Goal: Find contact information: Find contact information

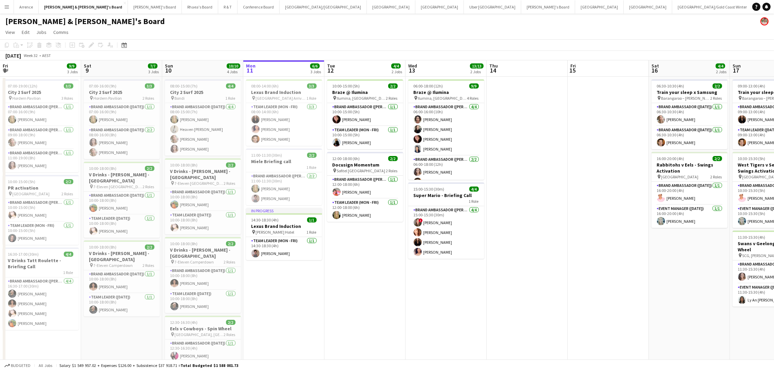
scroll to position [0, 162]
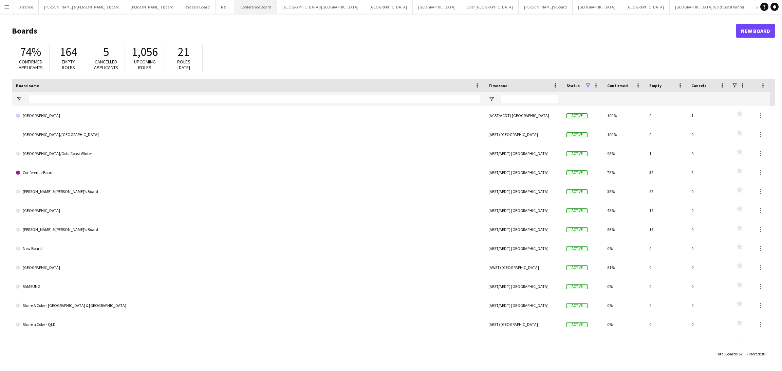
click at [235, 7] on button "Conference Board Close" at bounding box center [256, 6] width 42 height 13
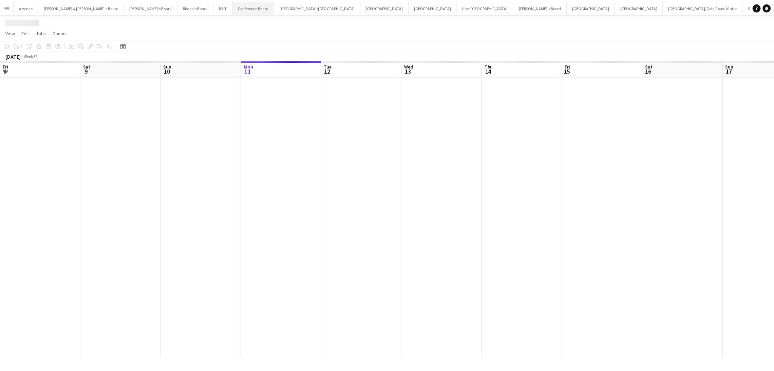
scroll to position [0, 162]
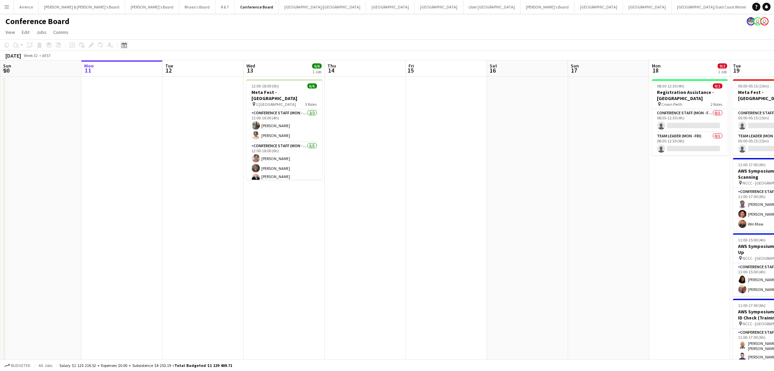
click at [125, 41] on div "Date picker" at bounding box center [124, 45] width 8 height 8
click at [177, 68] on span "Next month" at bounding box center [179, 69] width 14 height 14
click at [168, 68] on span "Previous month" at bounding box center [165, 69] width 14 height 14
click at [153, 110] on span "11" at bounding box center [152, 112] width 8 height 8
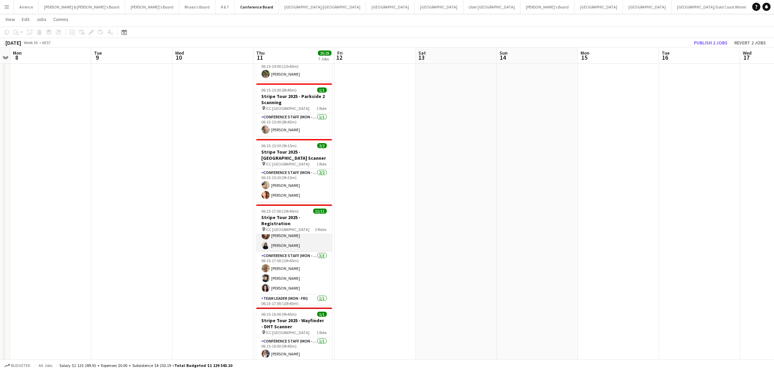
scroll to position [72, 0]
click at [288, 293] on app-card-role "Team Leader (Mon - Fri) 1/1 06:15-17:00 (10h45m) Isabel Macmaster" at bounding box center [294, 299] width 76 height 23
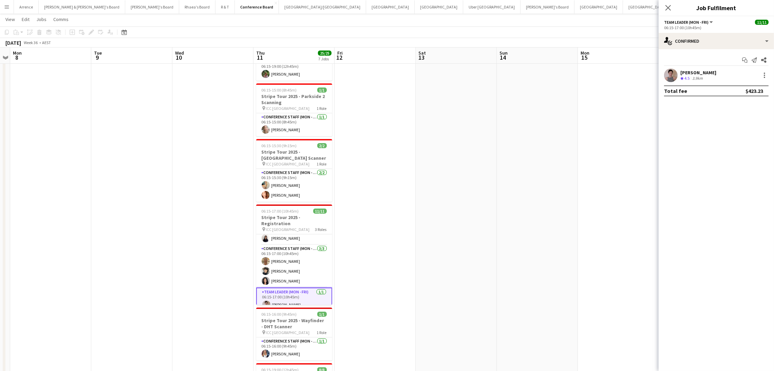
click at [708, 72] on div "[PERSON_NAME]" at bounding box center [698, 73] width 36 height 6
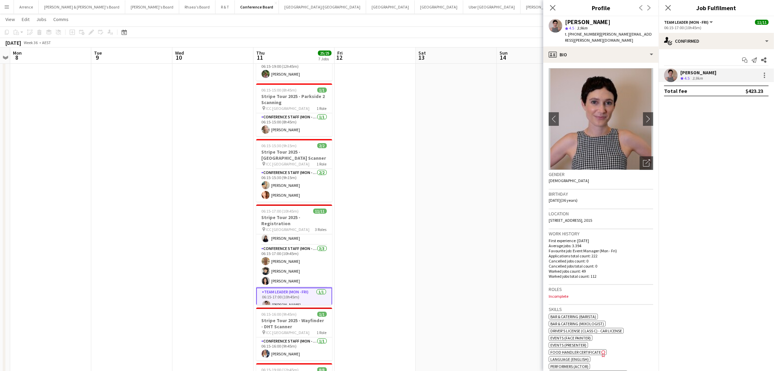
drag, startPoint x: 565, startPoint y: 19, endPoint x: 615, endPoint y: 20, distance: 50.2
click at [615, 20] on div "[PERSON_NAME]" at bounding box center [609, 22] width 88 height 6
copy div "[PERSON_NAME]"
drag, startPoint x: 574, startPoint y: 35, endPoint x: 592, endPoint y: 34, distance: 18.7
click at [592, 34] on span "t. +61431963054" at bounding box center [582, 34] width 35 height 5
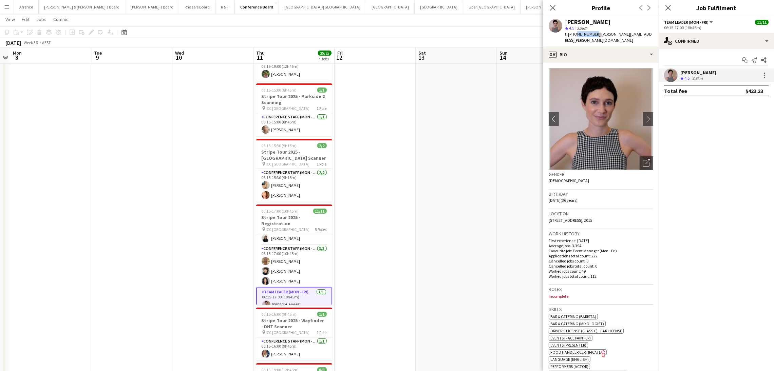
copy span "431963054"
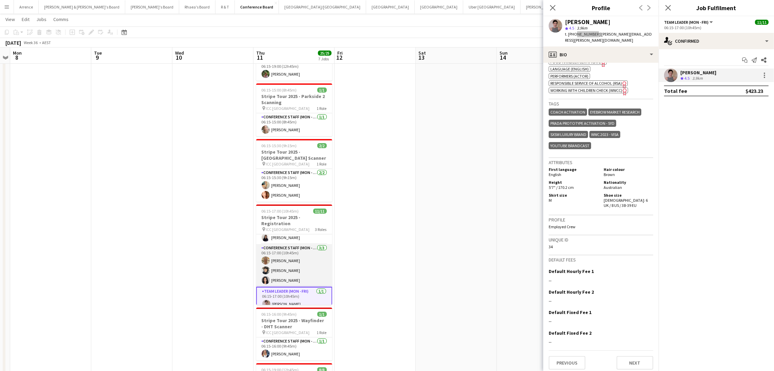
scroll to position [0, 0]
click at [279, 261] on app-card-role "Conference Staff (Mon - Fri) 7/7 06:15-14:00 (7h45m) Michelle Cefai Abhilasha R…" at bounding box center [294, 276] width 76 height 82
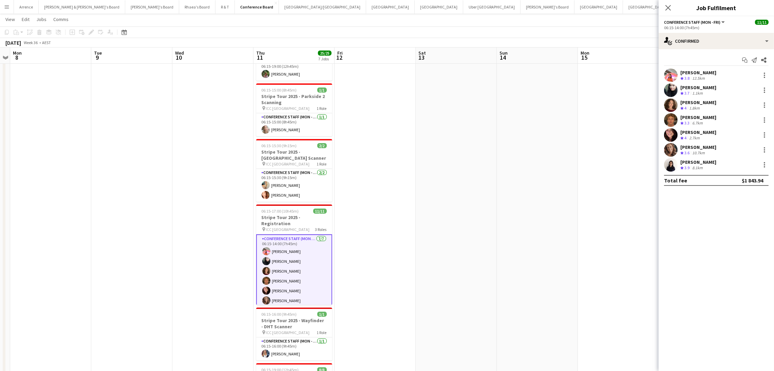
click at [691, 71] on div "[PERSON_NAME]" at bounding box center [698, 73] width 36 height 6
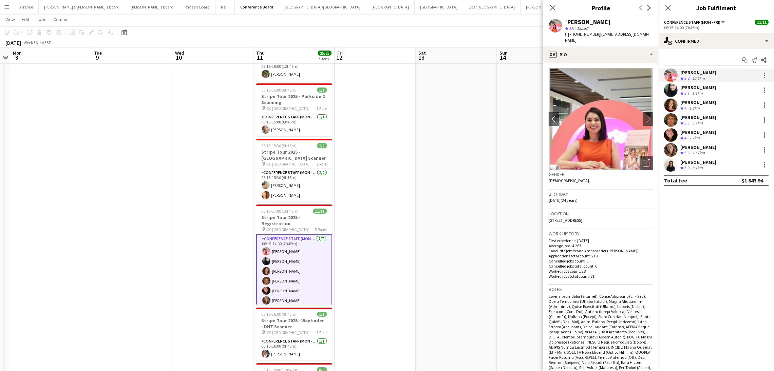
drag, startPoint x: 565, startPoint y: 22, endPoint x: 602, endPoint y: 21, distance: 37.0
click at [602, 21] on div "[PERSON_NAME]" at bounding box center [609, 22] width 88 height 6
copy div "[PERSON_NAME]"
drag, startPoint x: 574, startPoint y: 35, endPoint x: 592, endPoint y: 35, distance: 18.0
click at [592, 35] on span "t. +61424151991" at bounding box center [582, 34] width 35 height 5
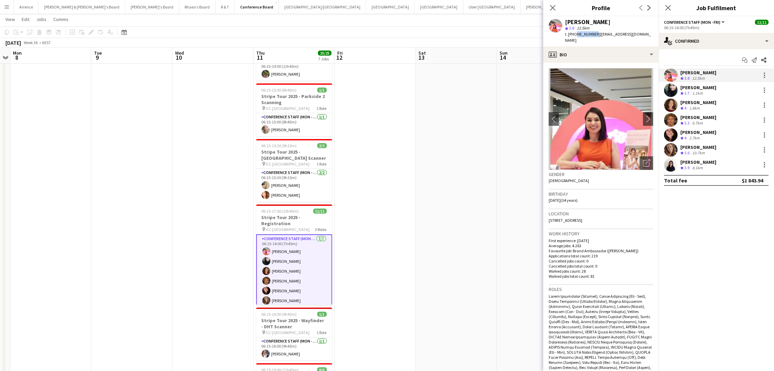
copy span "424151991"
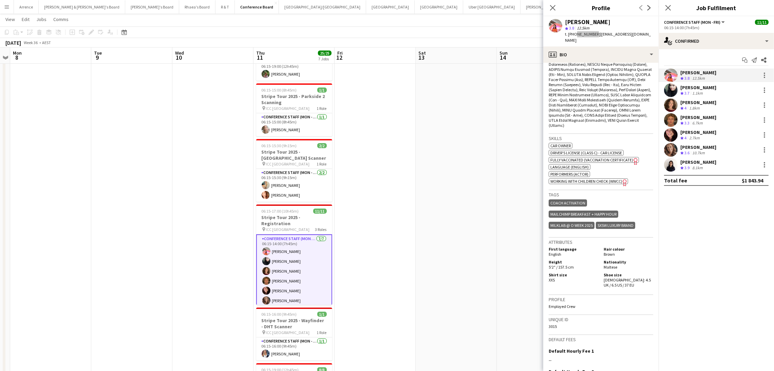
scroll to position [305, 0]
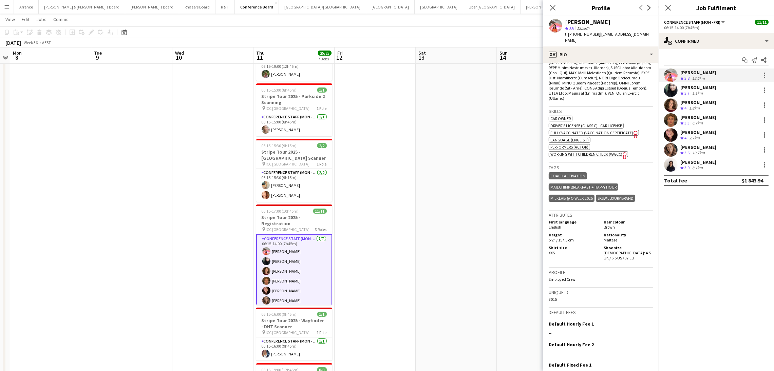
click at [703, 91] on div "1.1km" at bounding box center [697, 94] width 13 height 6
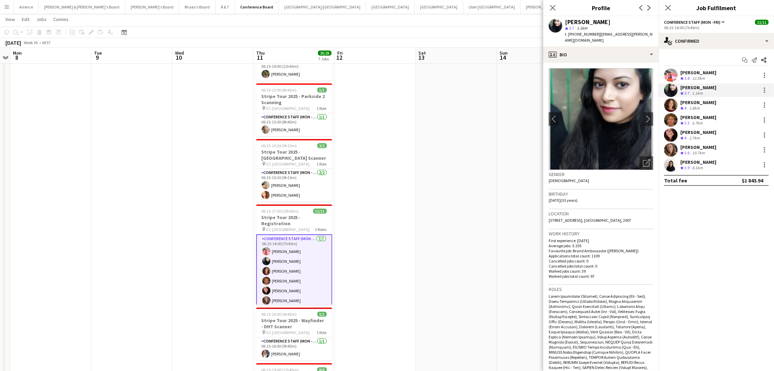
copy div "Abhilasha Rai"
drag, startPoint x: 564, startPoint y: 21, endPoint x: 609, endPoint y: 20, distance: 44.8
click at [609, 20] on div "Abhilasha Rai star 3.7 1.1km t. +610423692877 | adv.rai.abhilasha@gmail.com" at bounding box center [600, 31] width 115 height 30
drag, startPoint x: 574, startPoint y: 34, endPoint x: 595, endPoint y: 33, distance: 21.1
click at [595, 33] on span "t. +610423692877" at bounding box center [582, 34] width 35 height 5
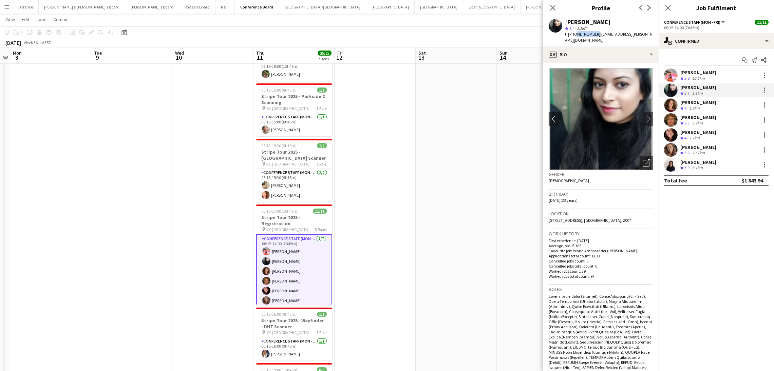
copy span "0423692877"
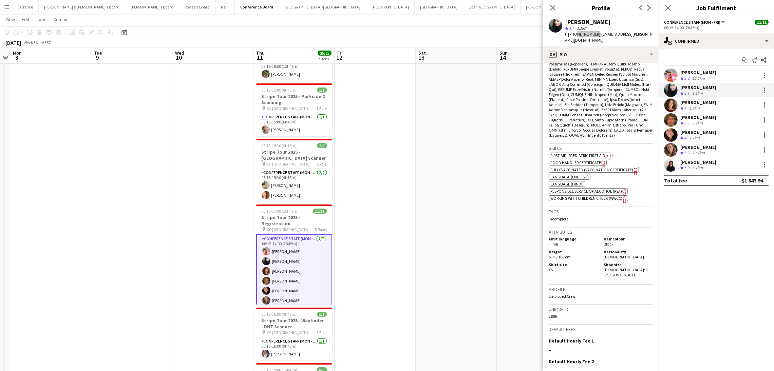
scroll to position [356, 0]
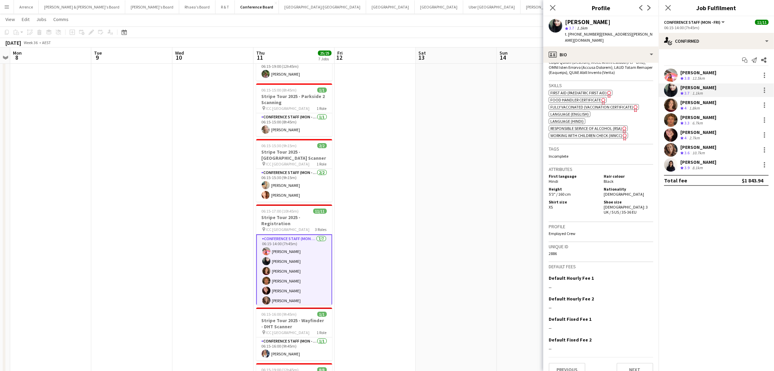
click at [697, 107] on div "1.8km" at bounding box center [694, 109] width 13 height 6
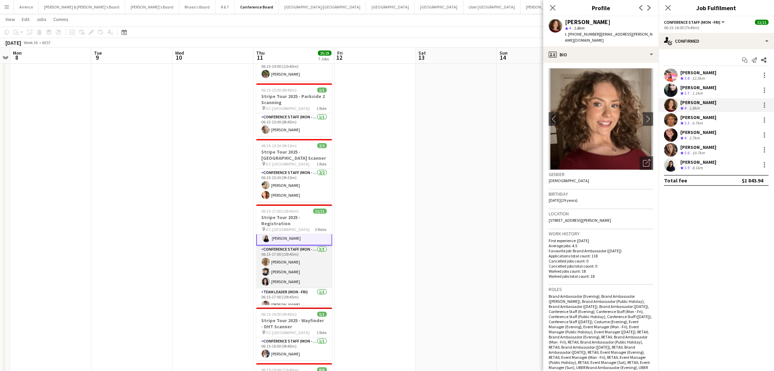
scroll to position [0, 0]
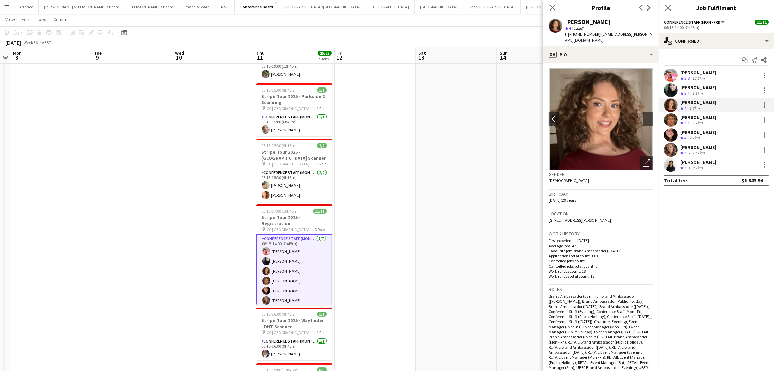
drag, startPoint x: 565, startPoint y: 21, endPoint x: 614, endPoint y: 20, distance: 48.9
click at [611, 20] on div "Bronagh McCollum" at bounding box center [587, 22] width 45 height 6
copy div "Bronagh McCollum"
drag, startPoint x: 576, startPoint y: 34, endPoint x: 596, endPoint y: 33, distance: 19.8
click at [594, 33] on div "t. +61426521357 | bronagh-mccollum@hotmail.co.uk" at bounding box center [609, 37] width 88 height 12
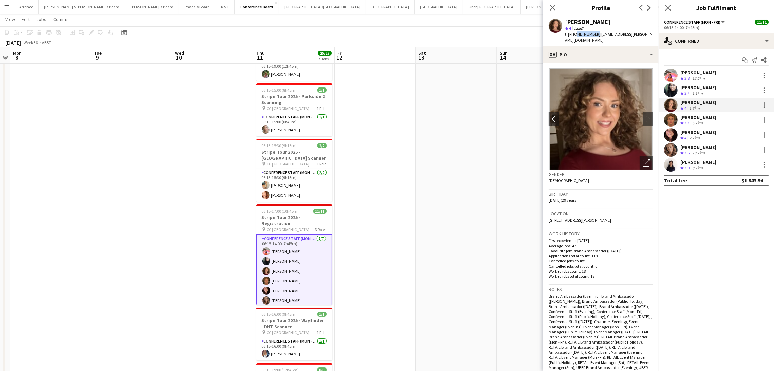
copy span "426521357"
click at [592, 33] on span "t. +61426521357" at bounding box center [582, 34] width 35 height 5
copy span "426521357"
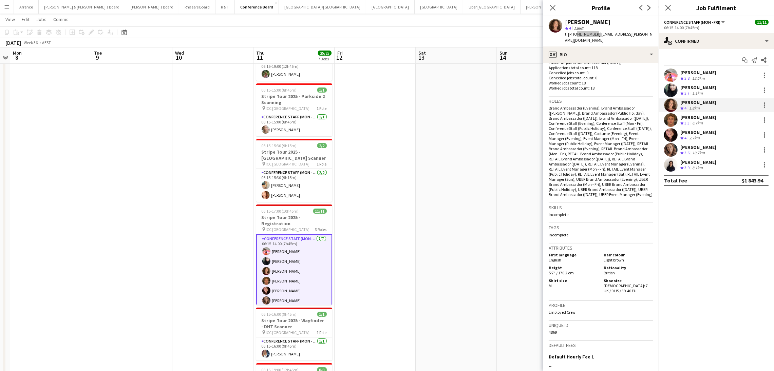
scroll to position [254, 0]
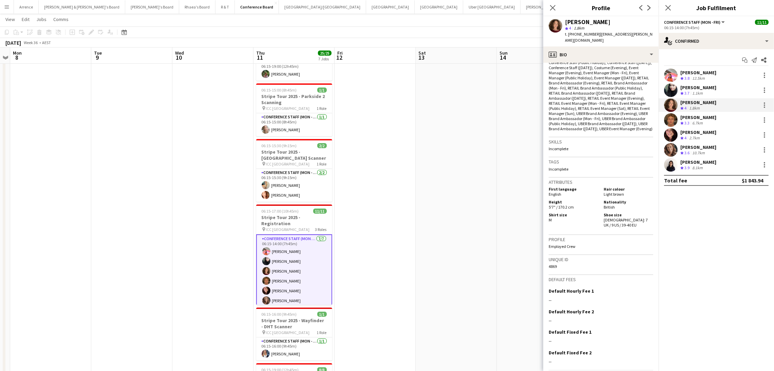
click at [698, 118] on div "Adam Katz" at bounding box center [698, 117] width 36 height 6
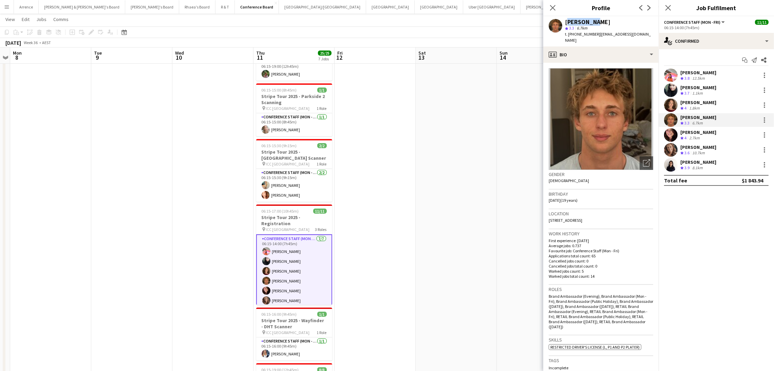
drag, startPoint x: 565, startPoint y: 21, endPoint x: 608, endPoint y: 22, distance: 43.8
click at [608, 22] on div "Adam Katz" at bounding box center [609, 22] width 88 height 6
copy div "Adam Katz"
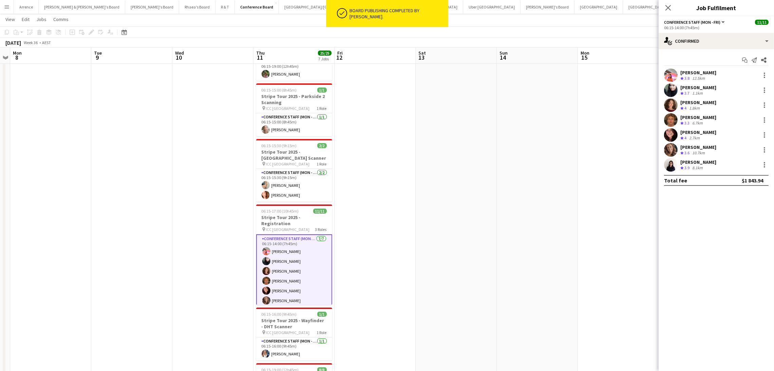
click at [690, 119] on div "Adam Katz Crew rating 3.3 6.7km" at bounding box center [698, 120] width 36 height 12
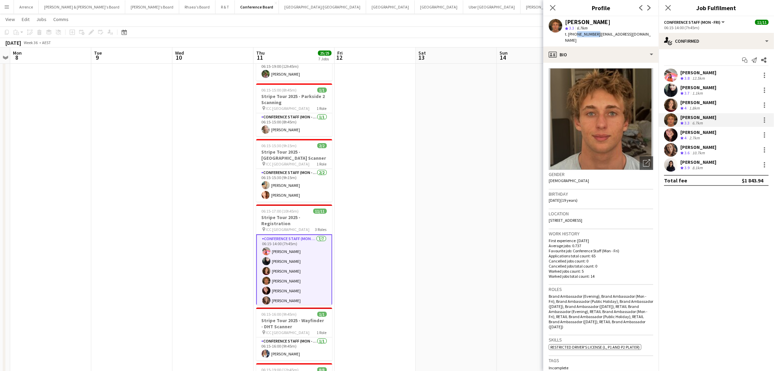
drag, startPoint x: 575, startPoint y: 32, endPoint x: 594, endPoint y: 35, distance: 19.9
click at [594, 35] on span "t. +610451961183" at bounding box center [582, 34] width 35 height 5
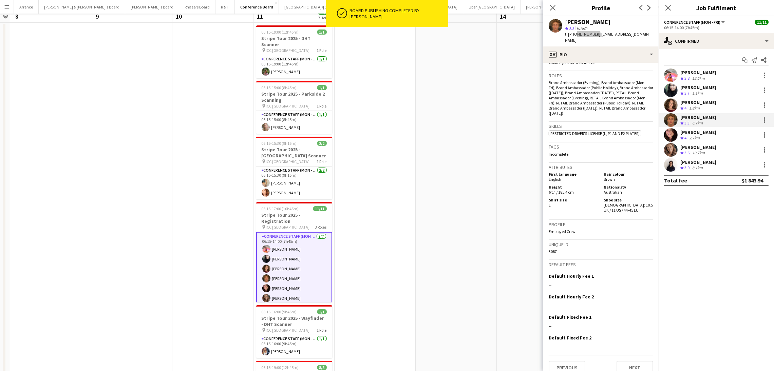
scroll to position [0, 0]
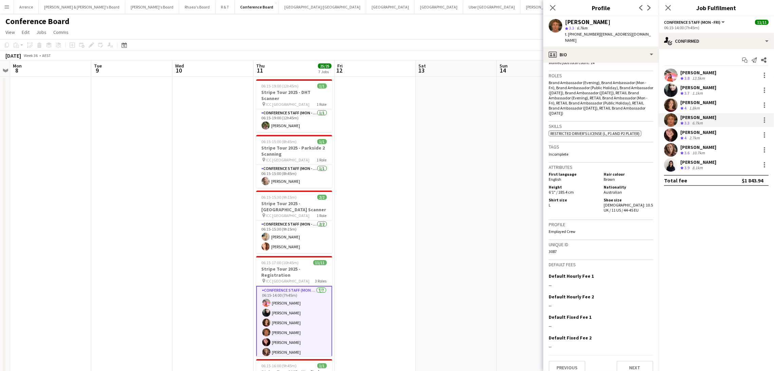
click at [689, 129] on div "[PERSON_NAME]" at bounding box center [698, 132] width 36 height 6
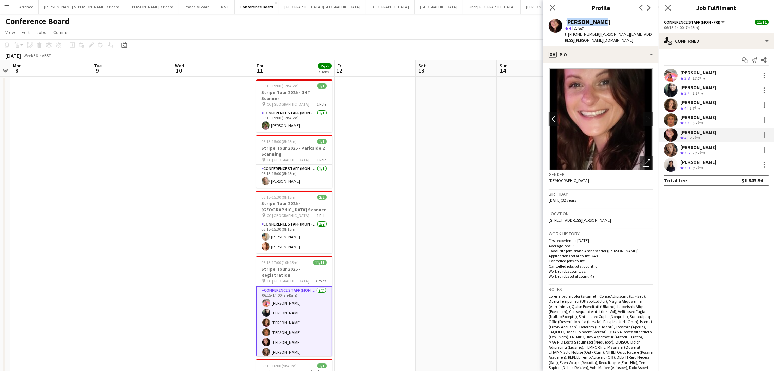
drag, startPoint x: 565, startPoint y: 20, endPoint x: 616, endPoint y: 25, distance: 50.5
click at [604, 21] on div "[PERSON_NAME]" at bounding box center [609, 22] width 88 height 6
drag, startPoint x: 574, startPoint y: 32, endPoint x: 594, endPoint y: 35, distance: 20.9
click at [594, 35] on span "t. +610430154687" at bounding box center [582, 34] width 35 height 5
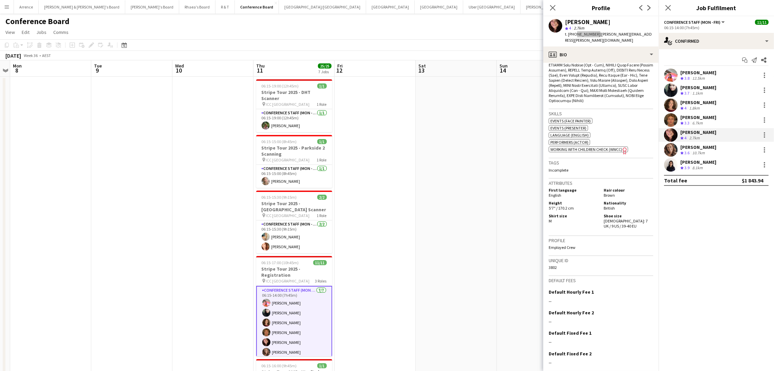
scroll to position [315, 0]
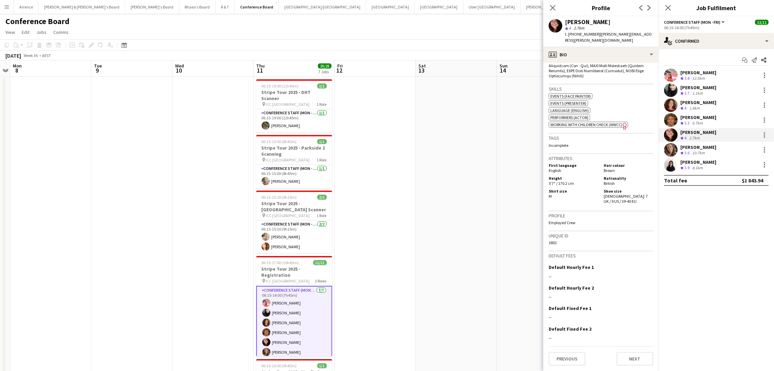
click at [696, 153] on div "10.7km" at bounding box center [698, 153] width 15 height 6
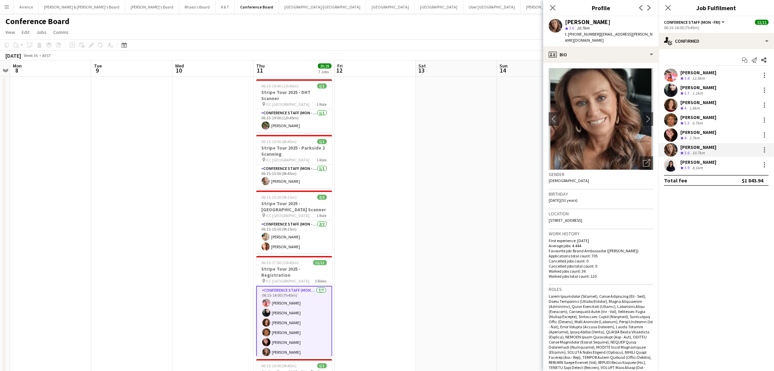
drag, startPoint x: 565, startPoint y: 21, endPoint x: 604, endPoint y: 21, distance: 38.7
click at [604, 21] on div "Rachel Zappia" at bounding box center [609, 22] width 88 height 6
drag, startPoint x: 575, startPoint y: 35, endPoint x: 593, endPoint y: 35, distance: 18.7
click at [593, 35] on div "t. +61417656671 | rl.zappia@bigpond.com" at bounding box center [609, 37] width 88 height 12
click at [592, 33] on span "t. +61417656671" at bounding box center [582, 34] width 35 height 5
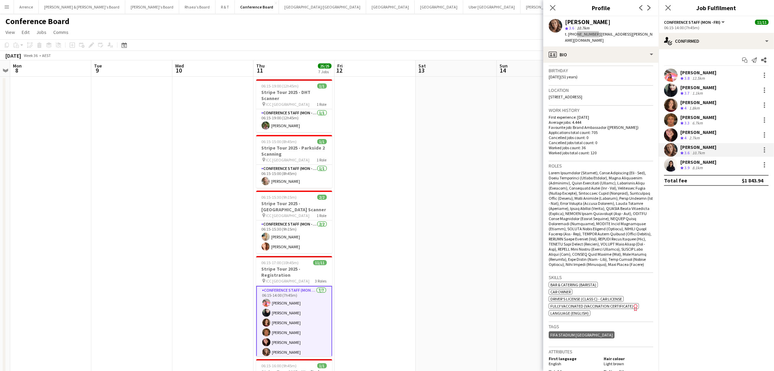
scroll to position [305, 0]
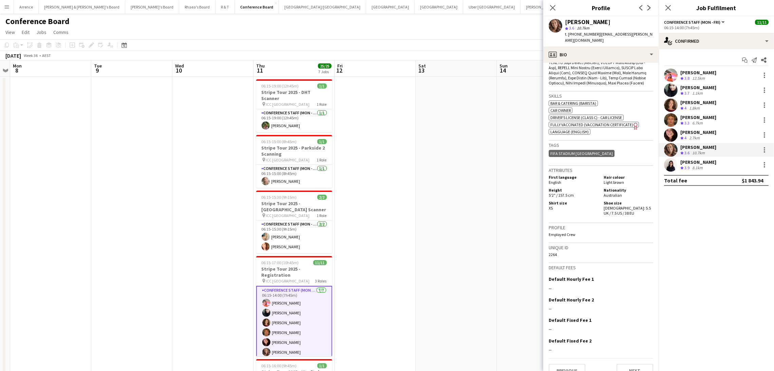
click at [695, 160] on div "Chen Qiu" at bounding box center [698, 162] width 36 height 6
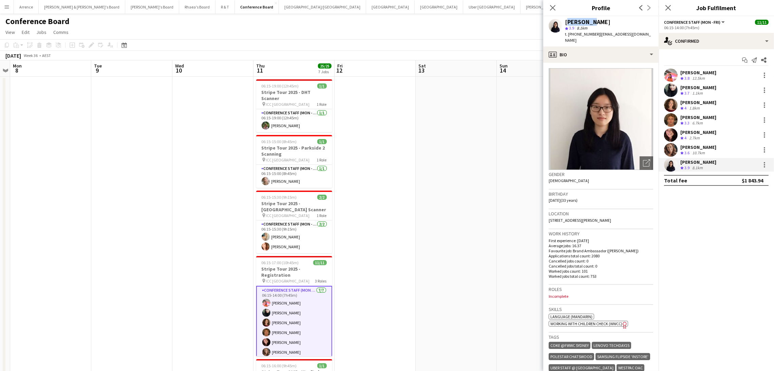
drag, startPoint x: 566, startPoint y: 21, endPoint x: 608, endPoint y: 29, distance: 42.7
click at [593, 20] on div "Chen Qiu" at bounding box center [609, 22] width 88 height 6
drag, startPoint x: 575, startPoint y: 34, endPoint x: 594, endPoint y: 33, distance: 19.3
click at [594, 33] on span "t. +610468870610" at bounding box center [582, 34] width 35 height 5
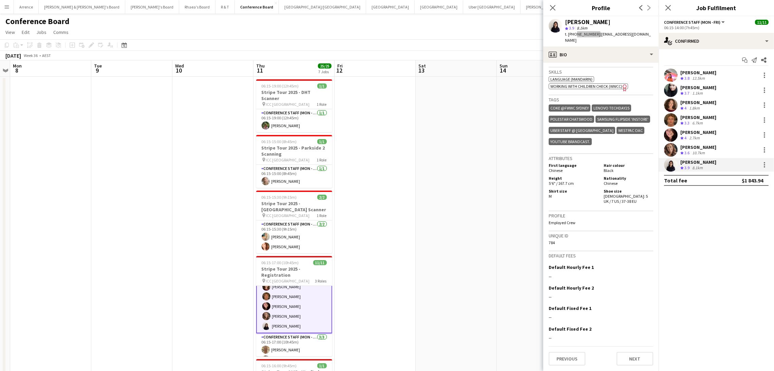
scroll to position [51, 0]
click at [297, 328] on app-card-role "Conference Staff (Mon - Fri) 3/3 06:15-17:00 (10h45m) Jo-Anne Hannett Shirene D…" at bounding box center [294, 340] width 76 height 43
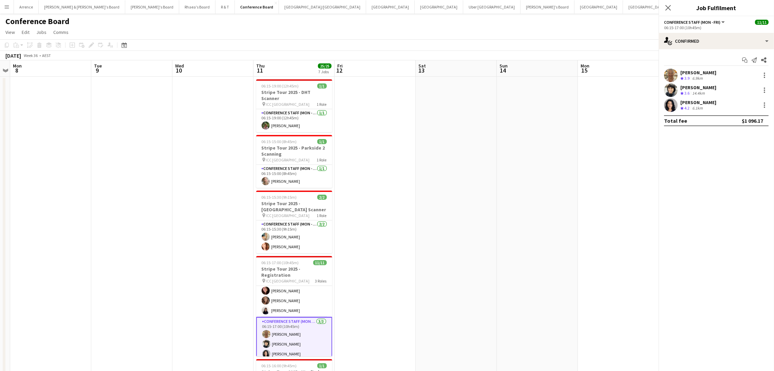
scroll to position [50, 0]
click at [710, 78] on div "Crew rating 3.9 6.9km" at bounding box center [698, 79] width 36 height 6
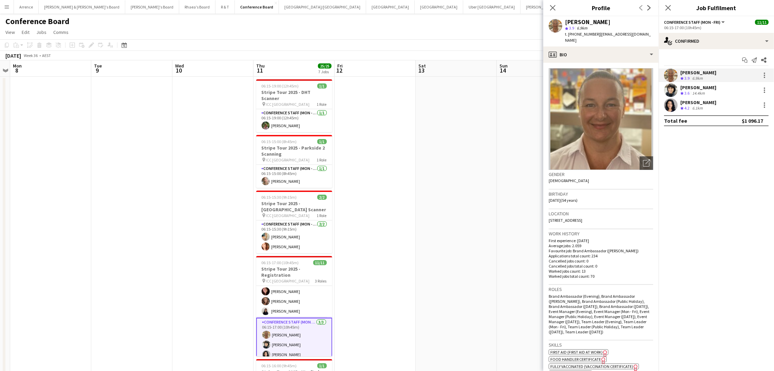
drag, startPoint x: 566, startPoint y: 22, endPoint x: 615, endPoint y: 19, distance: 48.3
click at [615, 19] on div "Jo-Anne Hannett" at bounding box center [609, 22] width 88 height 6
drag, startPoint x: 574, startPoint y: 35, endPoint x: 592, endPoint y: 33, distance: 18.1
click at [592, 33] on span "t. +61425143336" at bounding box center [582, 34] width 35 height 5
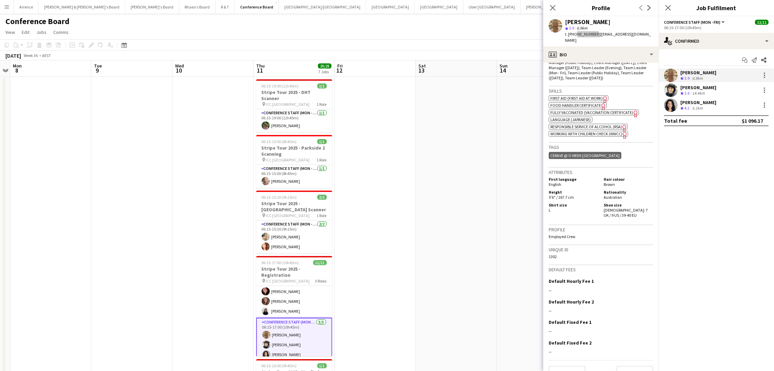
scroll to position [262, 0]
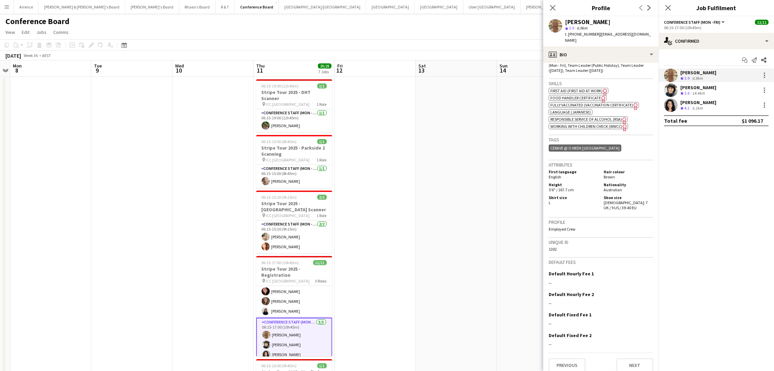
click at [684, 92] on div "Crew rating 3.6" at bounding box center [685, 94] width 11 height 6
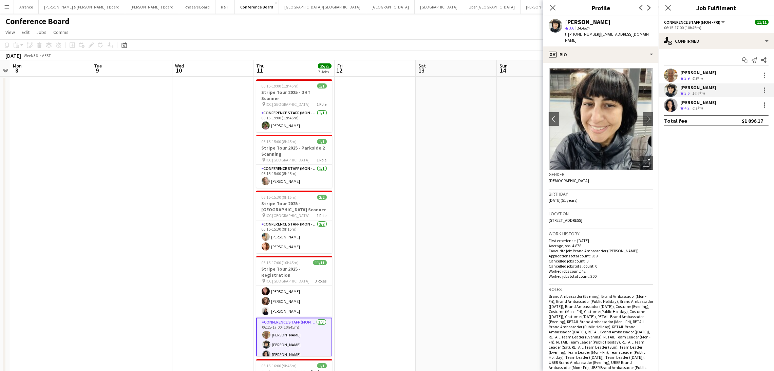
drag, startPoint x: 565, startPoint y: 22, endPoint x: 610, endPoint y: 19, distance: 45.3
click at [610, 19] on div "Shirene D'Silva" at bounding box center [609, 22] width 88 height 6
drag, startPoint x: 573, startPoint y: 35, endPoint x: 583, endPoint y: 35, distance: 9.9
click at [583, 35] on span "t. +61450965888" at bounding box center [582, 34] width 35 height 5
click at [576, 32] on span "t. +61450965888" at bounding box center [582, 34] width 35 height 5
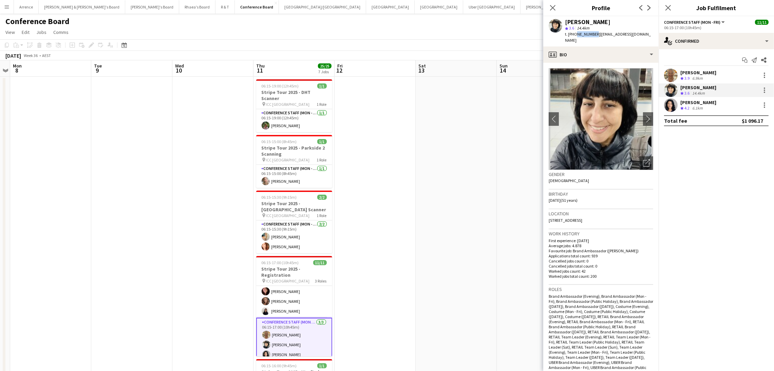
drag, startPoint x: 575, startPoint y: 31, endPoint x: 592, endPoint y: 31, distance: 17.6
click at [592, 32] on span "t. +61450965888" at bounding box center [582, 34] width 35 height 5
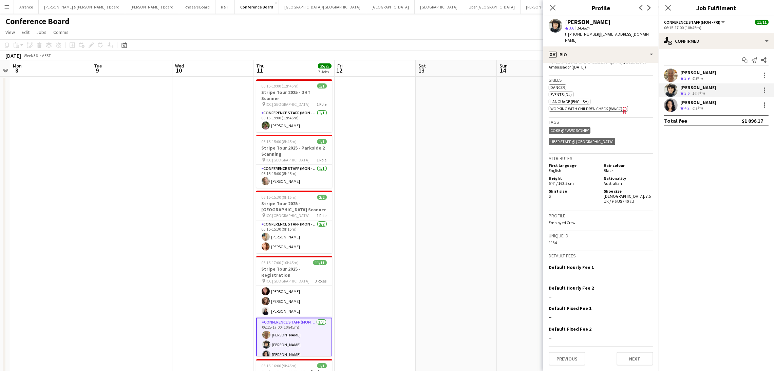
click at [690, 96] on div "Crew rating 3.6" at bounding box center [685, 94] width 11 height 6
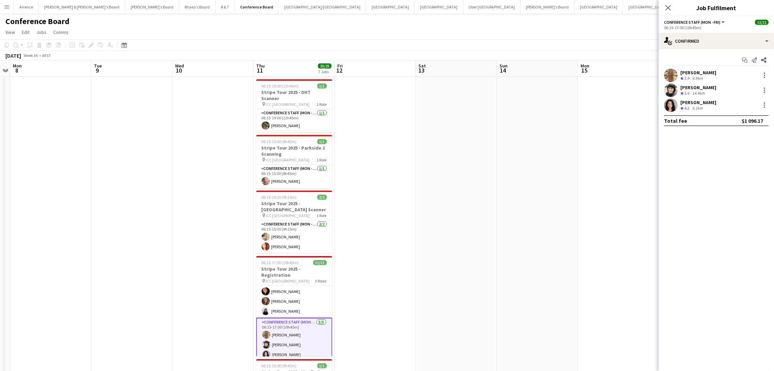
click at [692, 113] on app-confirmed-crew "Jo-Anne Hannett Crew rating 3.9 6.9km Shirene D'Silva Crew rating 3.6 14.4km Ne…" at bounding box center [716, 98] width 115 height 58
click at [695, 106] on div "6.1km" at bounding box center [697, 109] width 13 height 6
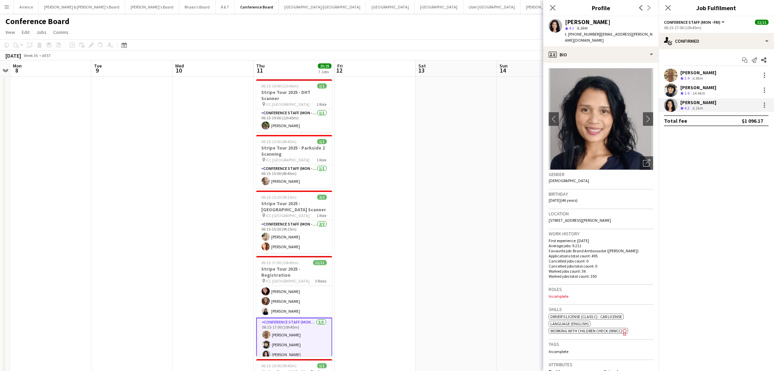
drag, startPoint x: 566, startPoint y: 22, endPoint x: 617, endPoint y: 22, distance: 50.2
click at [614, 21] on div "Nesia Effendi" at bounding box center [609, 22] width 88 height 6
drag, startPoint x: 575, startPoint y: 33, endPoint x: 594, endPoint y: 33, distance: 19.3
click at [594, 33] on span "t. +610410225462" at bounding box center [582, 34] width 35 height 5
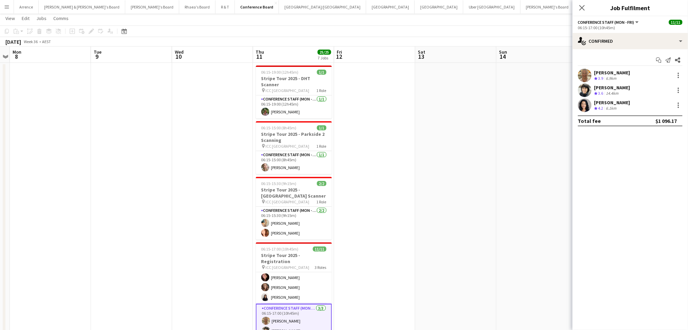
scroll to position [0, 0]
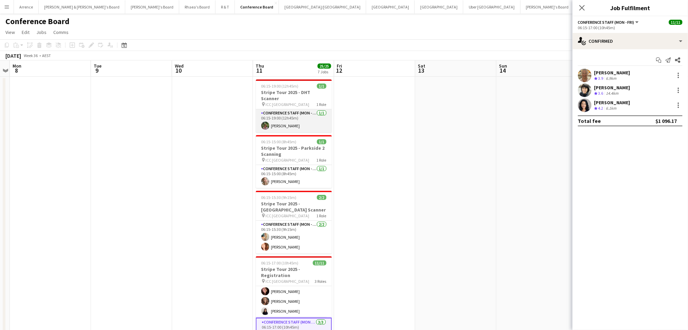
click at [293, 125] on app-card-role "Conference Staff (Mon - Fri) 1/1 06:15-19:00 (12h45m) Laura Sanchidrian-Martinez" at bounding box center [294, 120] width 76 height 23
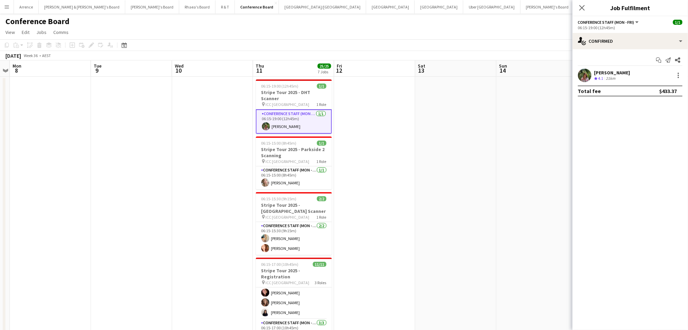
click at [613, 74] on div "[PERSON_NAME]" at bounding box center [612, 73] width 36 height 6
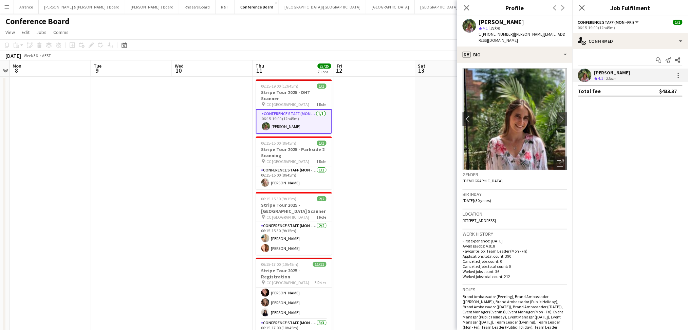
drag, startPoint x: 479, startPoint y: 22, endPoint x: 553, endPoint y: 23, distance: 74.0
click at [524, 23] on div "[PERSON_NAME]" at bounding box center [501, 22] width 45 height 6
drag, startPoint x: 487, startPoint y: 34, endPoint x: 494, endPoint y: 34, distance: 7.5
click at [494, 34] on span "t. +61410879042" at bounding box center [496, 34] width 35 height 5
click at [484, 34] on span "t. +61410879042" at bounding box center [496, 34] width 35 height 5
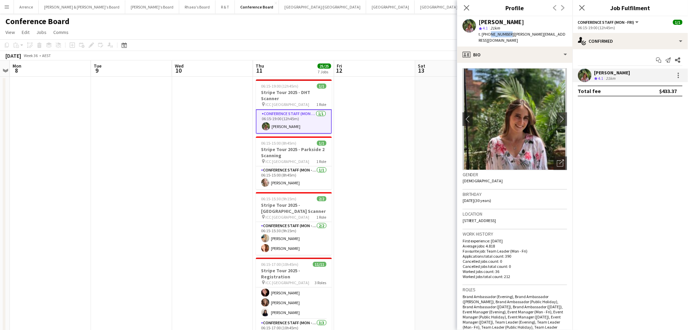
drag, startPoint x: 489, startPoint y: 33, endPoint x: 507, endPoint y: 34, distance: 18.0
click at [507, 34] on span "t. +61410879042" at bounding box center [496, 34] width 35 height 5
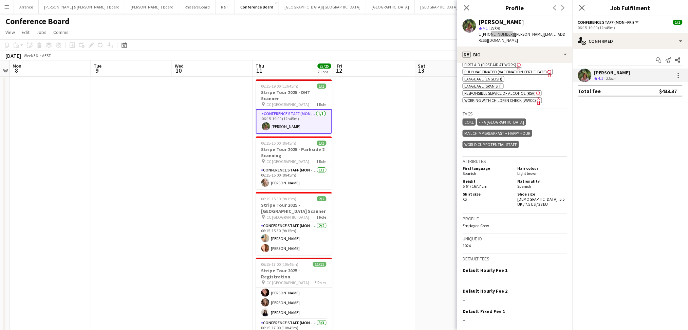
scroll to position [317, 0]
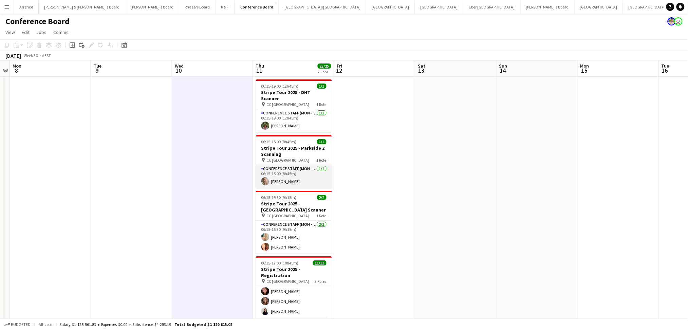
click at [293, 171] on app-card-role "Conference Staff (Mon - Fri) 1/1 06:15-15:00 (8h45m) Annie Anderson" at bounding box center [294, 176] width 76 height 23
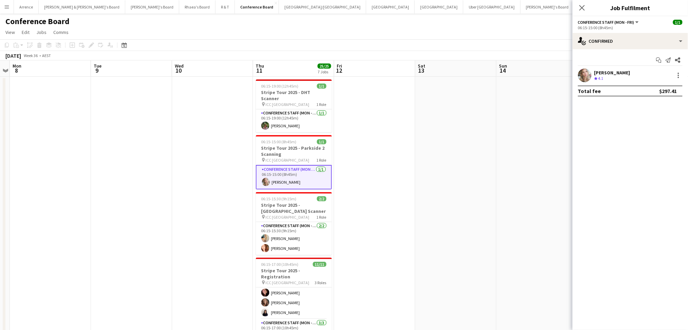
click at [293, 171] on app-card-role "Conference Staff (Mon - Fri) 1/1 06:15-15:00 (8h45m) Annie Anderson" at bounding box center [294, 177] width 76 height 24
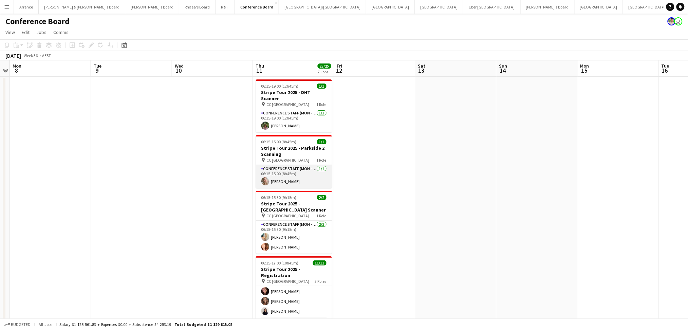
click at [293, 171] on app-card-role "Conference Staff (Mon - Fri) 1/1 06:15-15:00 (8h45m) Annie Anderson" at bounding box center [294, 176] width 76 height 23
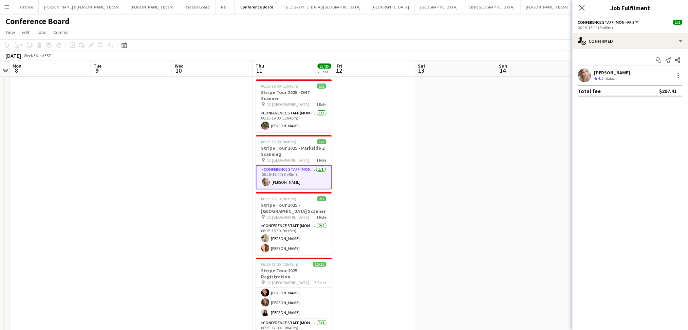
click at [615, 73] on div "[PERSON_NAME]" at bounding box center [612, 73] width 36 height 6
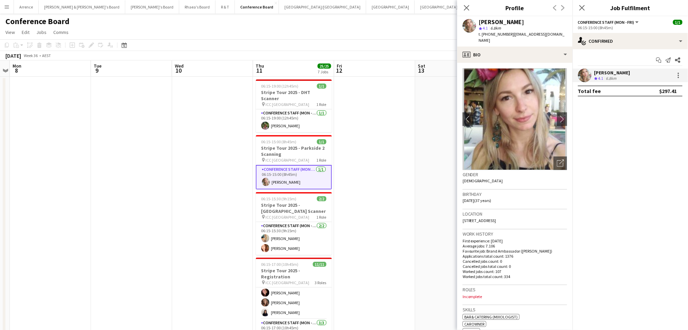
drag, startPoint x: 479, startPoint y: 21, endPoint x: 521, endPoint y: 21, distance: 41.4
click at [521, 21] on div "[PERSON_NAME]" at bounding box center [501, 22] width 45 height 6
drag, startPoint x: 487, startPoint y: 35, endPoint x: 506, endPoint y: 33, distance: 19.1
click at [506, 33] on span "t. +61431257957" at bounding box center [496, 34] width 35 height 5
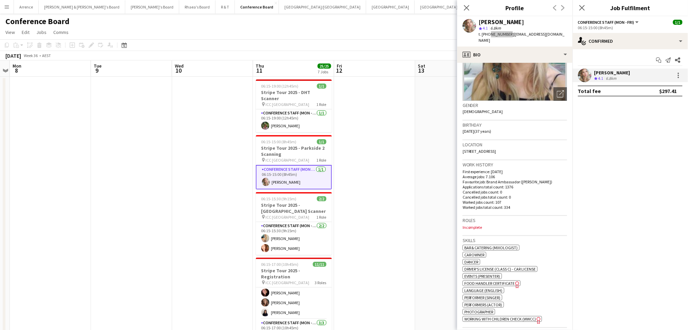
scroll to position [271, 0]
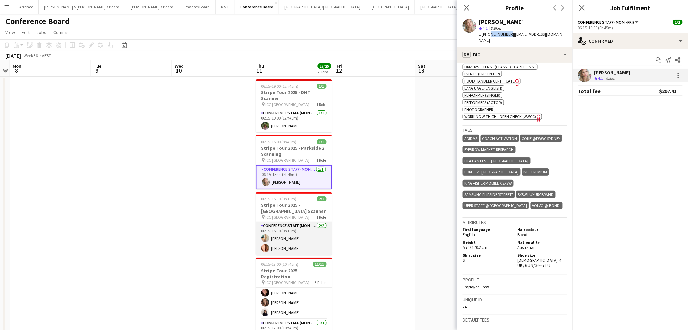
click at [294, 238] on app-card-role "Conference Staff (Mon - Fri) 2/2 06:15-15:30 (9h15m) Alicja Sermak Mel Goh" at bounding box center [294, 238] width 76 height 33
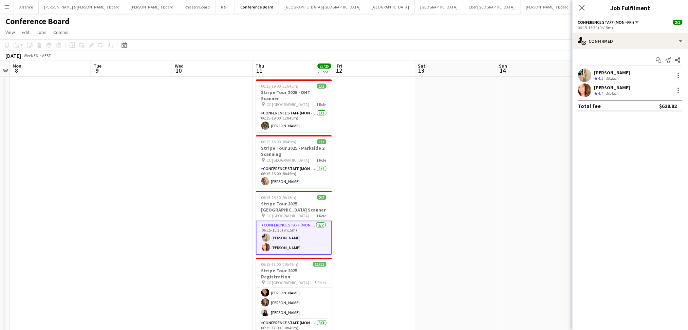
drag, startPoint x: 298, startPoint y: 239, endPoint x: 289, endPoint y: 240, distance: 9.3
click at [298, 239] on app-card-role "Conference Staff (Mon - Fri) 2/2 06:15-15:30 (9h15m) Alicja Sermak Mel Goh" at bounding box center [294, 238] width 76 height 34
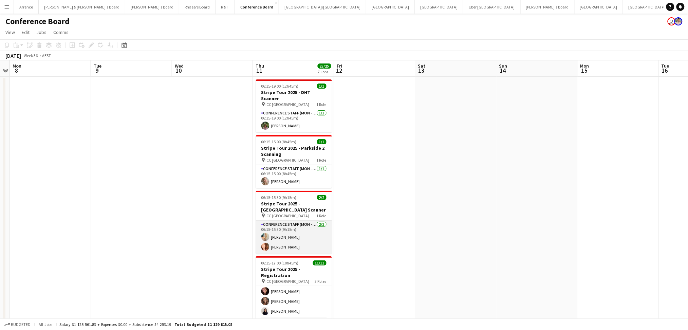
click at [297, 234] on app-card-role "Conference Staff (Mon - Fri) 2/2 06:15-15:30 (9h15m) Alicja Sermak Mel Goh" at bounding box center [294, 237] width 76 height 33
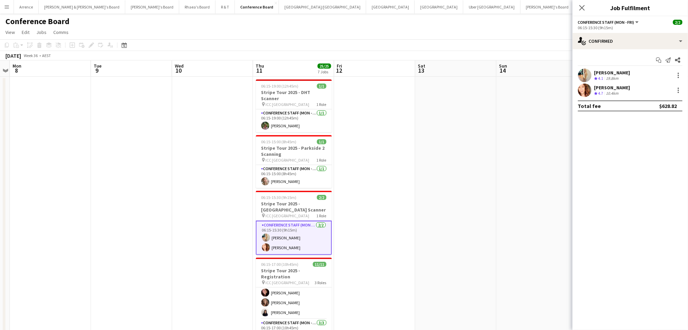
click at [648, 77] on div "Alicja Sermak Crew rating 4.1 19.8km" at bounding box center [630, 76] width 115 height 14
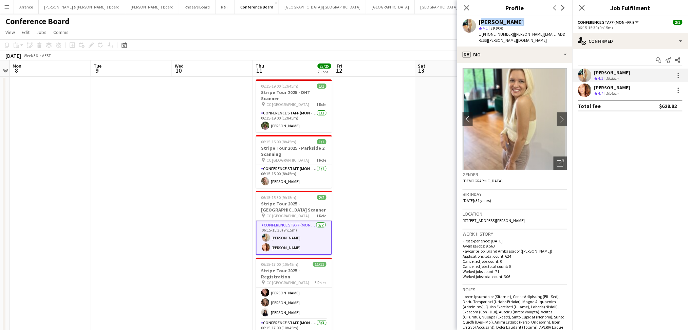
drag, startPoint x: 480, startPoint y: 23, endPoint x: 520, endPoint y: 24, distance: 39.7
click at [512, 21] on div "Alicja Sermak" at bounding box center [501, 22] width 45 height 6
click at [517, 23] on div "Alicja Sermak" at bounding box center [523, 22] width 88 height 6
drag, startPoint x: 488, startPoint y: 33, endPoint x: 506, endPoint y: 33, distance: 18.0
click at [506, 33] on span "t. +61426868063" at bounding box center [496, 34] width 35 height 5
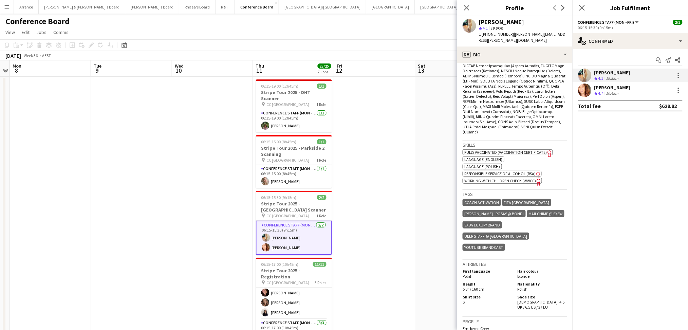
click at [601, 89] on div "[PERSON_NAME]" at bounding box center [612, 88] width 36 height 6
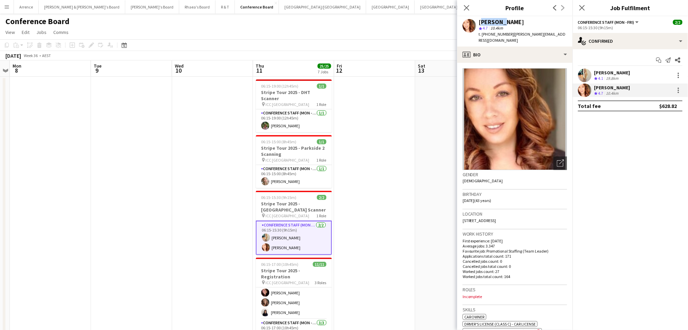
drag, startPoint x: 479, startPoint y: 21, endPoint x: 508, endPoint y: 19, distance: 29.6
click at [508, 19] on div "[PERSON_NAME]" at bounding box center [523, 22] width 88 height 6
drag, startPoint x: 487, startPoint y: 35, endPoint x: 506, endPoint y: 35, distance: 18.3
click at [506, 35] on span "t. +61413403673" at bounding box center [496, 34] width 35 height 5
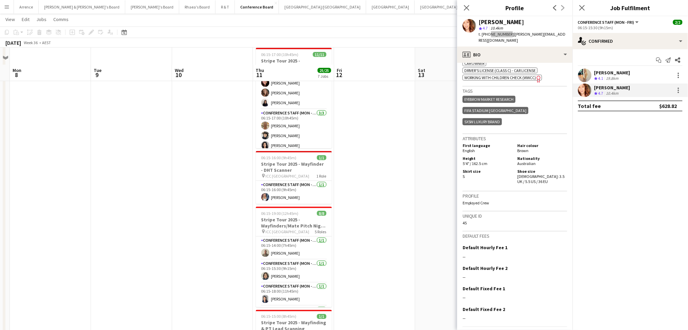
scroll to position [226, 0]
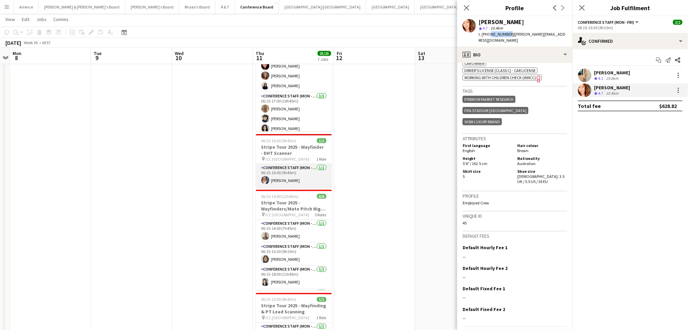
click at [275, 176] on app-card-role "Conference Staff (Mon - Fri) 1/1 06:15-16:00 (9h45m) Saija Makkonen" at bounding box center [294, 175] width 76 height 23
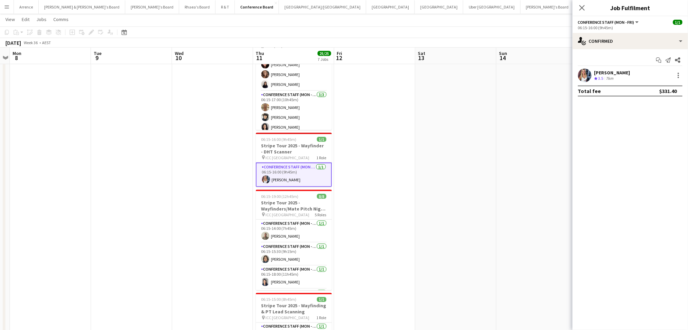
click at [601, 77] on span "3.5" at bounding box center [600, 78] width 5 height 5
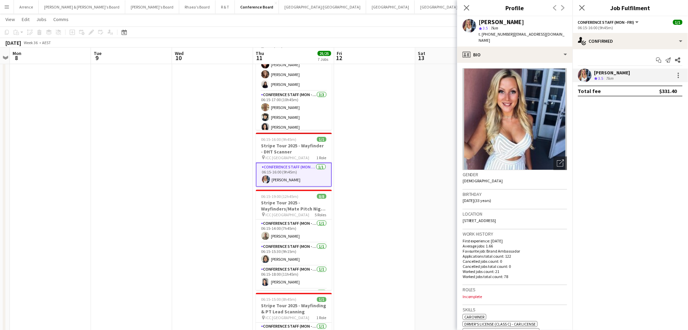
drag, startPoint x: 480, startPoint y: 22, endPoint x: 527, endPoint y: 22, distance: 47.2
click at [527, 22] on div "Saija Makkonen" at bounding box center [523, 22] width 88 height 6
drag, startPoint x: 488, startPoint y: 34, endPoint x: 508, endPoint y: 35, distance: 20.0
click at [508, 35] on span "t. +610499922597" at bounding box center [496, 34] width 35 height 5
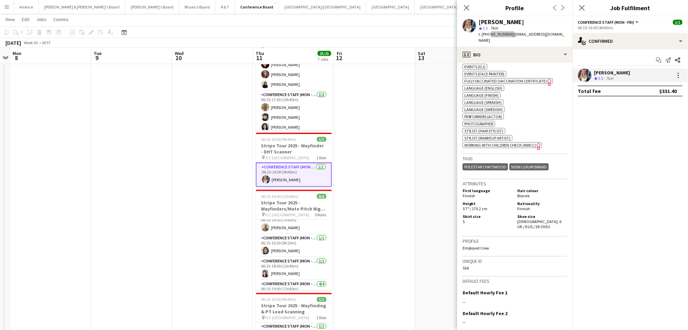
scroll to position [0, 0]
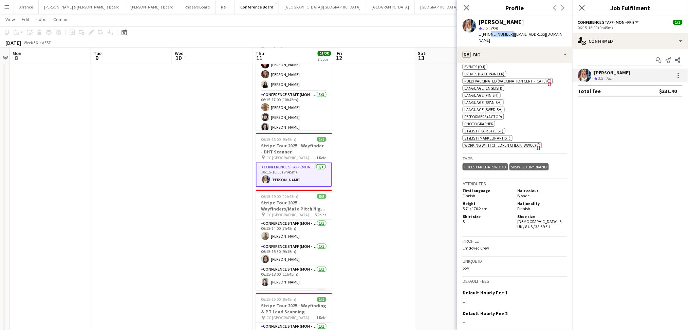
drag, startPoint x: 382, startPoint y: 250, endPoint x: 376, endPoint y: 250, distance: 6.5
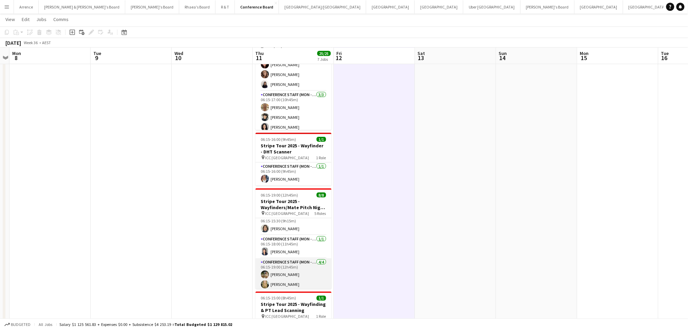
scroll to position [74, 0]
click at [298, 273] on app-card-role "Team Leader (Mon - Fri) 1/1 06:15-19:00 (12h45m) Kathryn Molloy" at bounding box center [294, 277] width 76 height 23
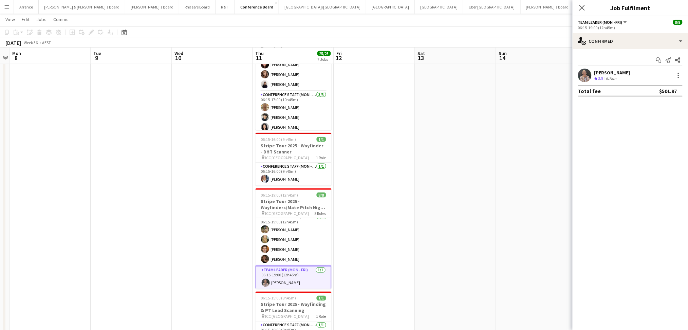
click at [604, 69] on div "Kathryn Molloy Crew rating 3.9 6.7km" at bounding box center [630, 76] width 115 height 14
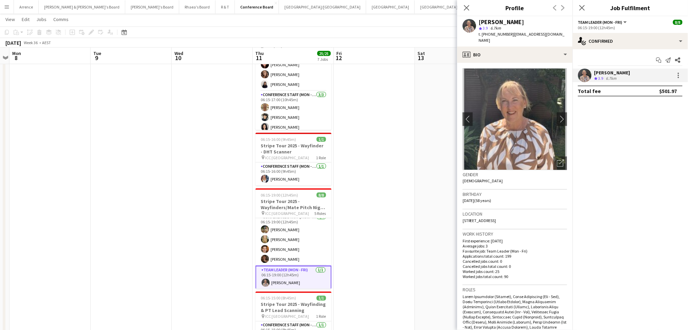
drag, startPoint x: 479, startPoint y: 22, endPoint x: 522, endPoint y: 22, distance: 42.8
click at [522, 22] on div "Kathryn Molloy" at bounding box center [523, 22] width 88 height 6
drag, startPoint x: 488, startPoint y: 32, endPoint x: 506, endPoint y: 32, distance: 18.0
click at [506, 32] on span "t. +61407921183" at bounding box center [496, 34] width 35 height 5
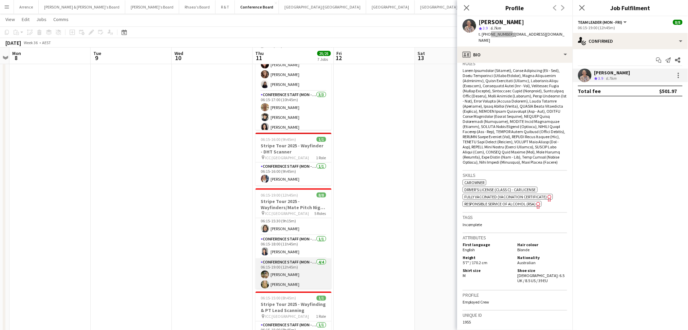
scroll to position [0, 0]
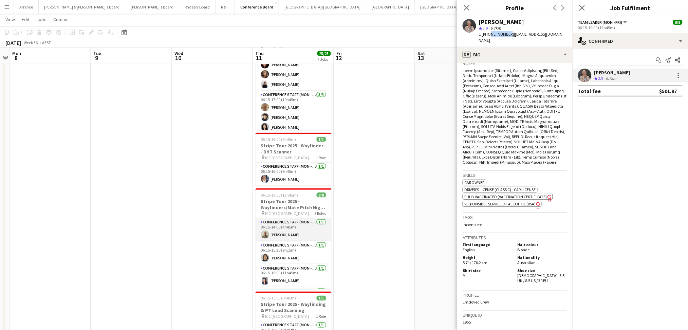
click at [305, 229] on app-card-role "Conference Staff (Mon - Fri) 1/1 06:15-14:00 (7h45m) Michael Katz" at bounding box center [294, 229] width 76 height 23
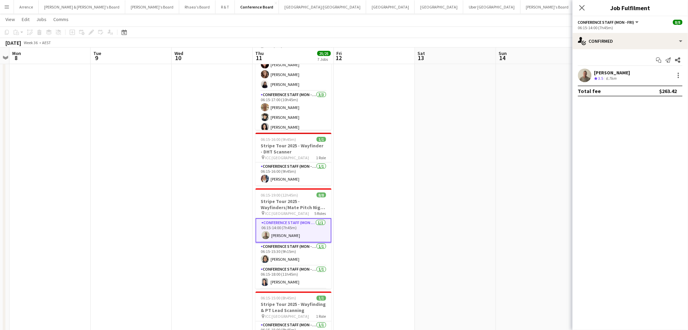
click at [622, 77] on div "Michael Katz Crew rating 3.5 6.7km" at bounding box center [630, 76] width 115 height 14
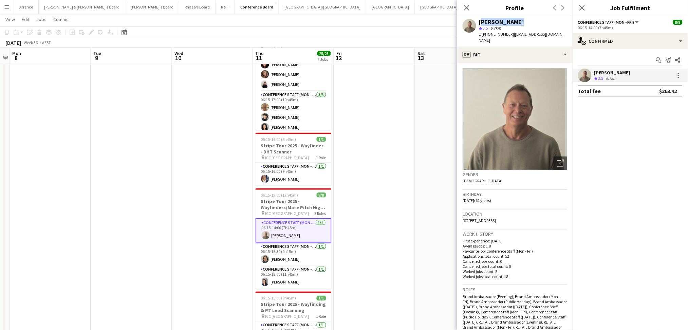
drag, startPoint x: 479, startPoint y: 22, endPoint x: 517, endPoint y: 21, distance: 38.4
click at [517, 21] on div "Michael Katz" at bounding box center [523, 22] width 88 height 6
drag, startPoint x: 489, startPoint y: 35, endPoint x: 506, endPoint y: 37, distance: 17.4
click at [506, 37] on span "t. +61406941083" at bounding box center [496, 34] width 35 height 5
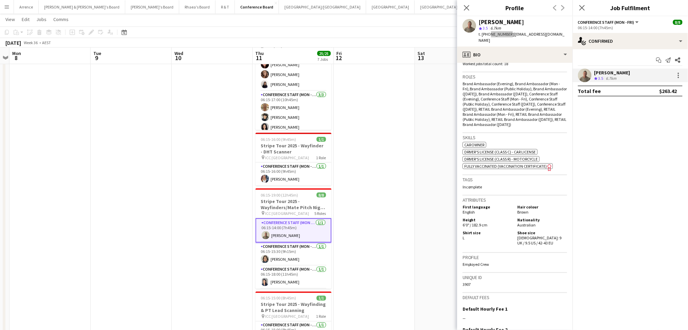
scroll to position [271, 0]
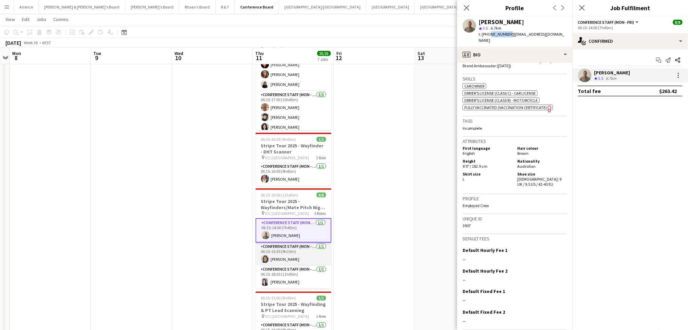
drag, startPoint x: 291, startPoint y: 246, endPoint x: 302, endPoint y: 240, distance: 12.3
click at [291, 246] on app-card-role "Conference Staff (Mon - Fri) 1/1 06:15-15:30 (9h15m) Jennifer Chin" at bounding box center [294, 254] width 76 height 23
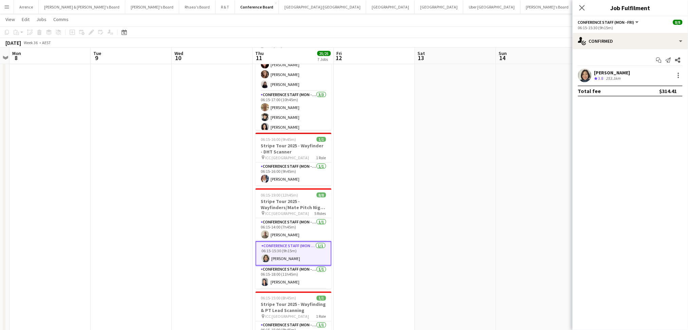
click at [603, 78] on span "3.8" at bounding box center [600, 78] width 5 height 5
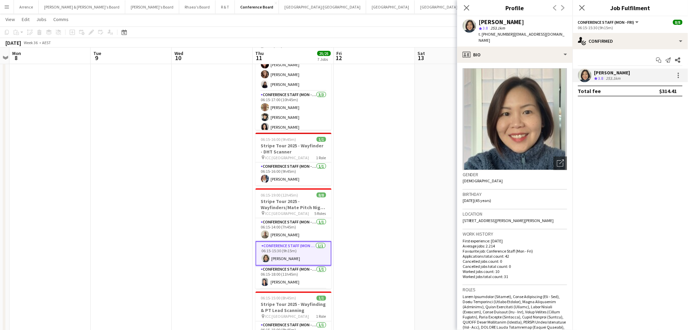
drag, startPoint x: 480, startPoint y: 21, endPoint x: 530, endPoint y: 22, distance: 49.9
click at [519, 21] on div "Jennifer Chin" at bounding box center [523, 22] width 88 height 6
drag, startPoint x: 488, startPoint y: 34, endPoint x: 506, endPoint y: 33, distance: 18.0
click at [506, 33] on span "t. +61430112482" at bounding box center [496, 34] width 35 height 5
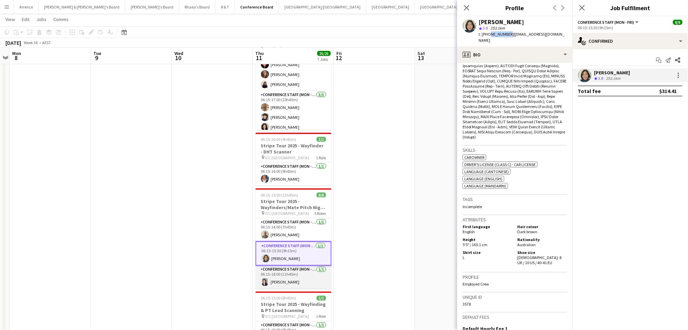
click at [288, 276] on app-card-role "Conference Staff (Mon - Fri) 1/1 06:15-18:00 (11h45m) Vanessa Flauzino" at bounding box center [294, 277] width 76 height 23
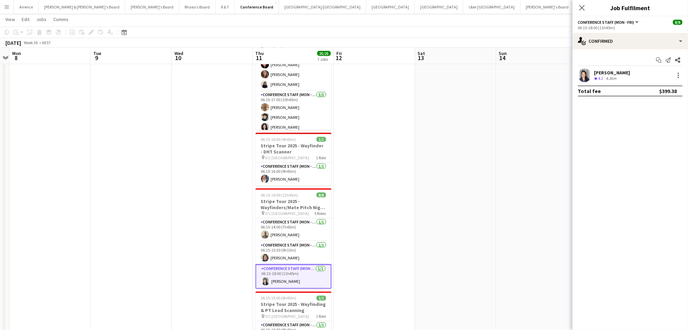
click at [607, 74] on div "[PERSON_NAME]" at bounding box center [612, 73] width 36 height 6
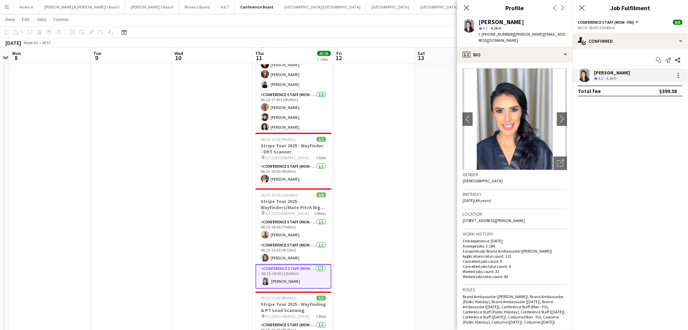
drag, startPoint x: 480, startPoint y: 22, endPoint x: 531, endPoint y: 21, distance: 50.9
click at [527, 21] on div "[PERSON_NAME]" at bounding box center [523, 22] width 88 height 6
drag, startPoint x: 489, startPoint y: 35, endPoint x: 506, endPoint y: 35, distance: 17.3
click at [506, 35] on span "t. +61451050458" at bounding box center [496, 34] width 35 height 5
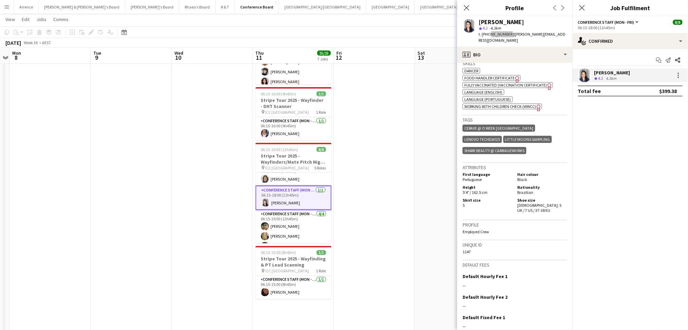
scroll to position [45, 0]
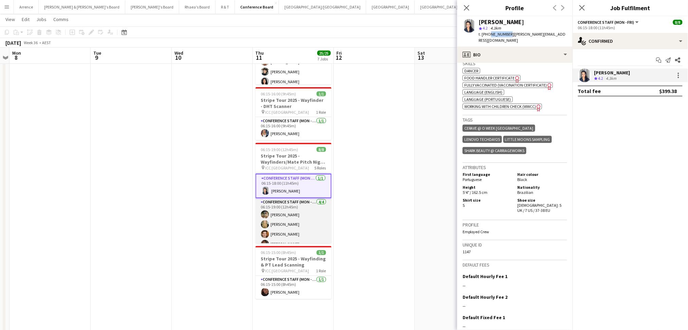
click at [288, 207] on app-card-role "Conference Staff (Mon - Fri) 4/4 06:15-19:00 (12h45m) Tom Early Amber Davis Jua…" at bounding box center [294, 224] width 76 height 53
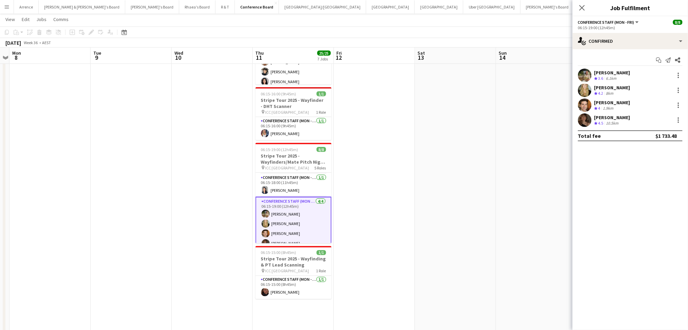
click at [589, 73] on app-user-avatar at bounding box center [585, 76] width 14 height 14
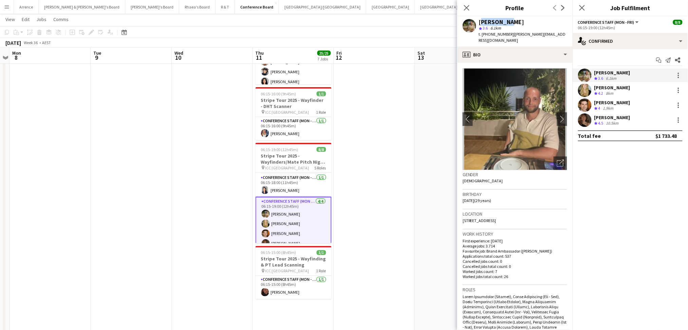
drag, startPoint x: 481, startPoint y: 21, endPoint x: 505, endPoint y: 21, distance: 24.1
click at [505, 21] on div "Tom Early star 3.6 6.1km t. +61494409576 | tom.early1@icloud.com" at bounding box center [514, 31] width 115 height 30
drag, startPoint x: 488, startPoint y: 33, endPoint x: 506, endPoint y: 34, distance: 17.7
click at [506, 34] on span "t. +61494409576" at bounding box center [496, 34] width 35 height 5
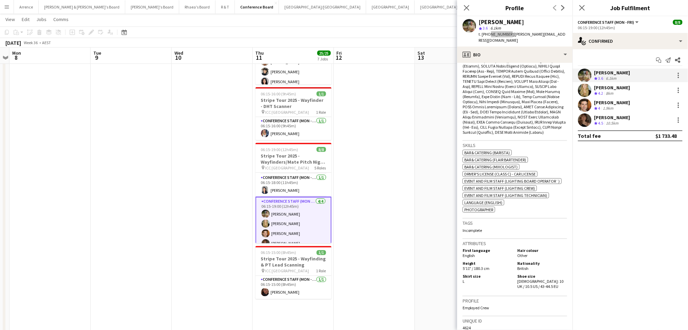
scroll to position [362, 0]
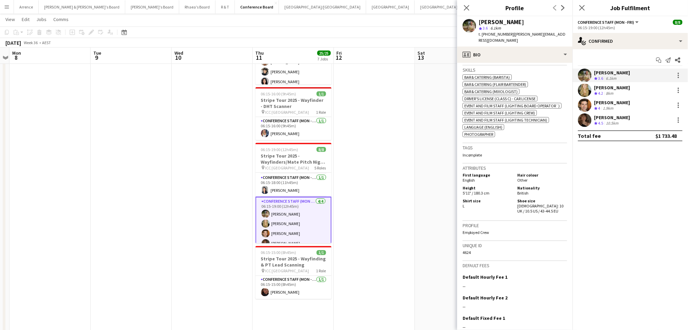
click at [618, 88] on div "[PERSON_NAME]" at bounding box center [612, 88] width 36 height 6
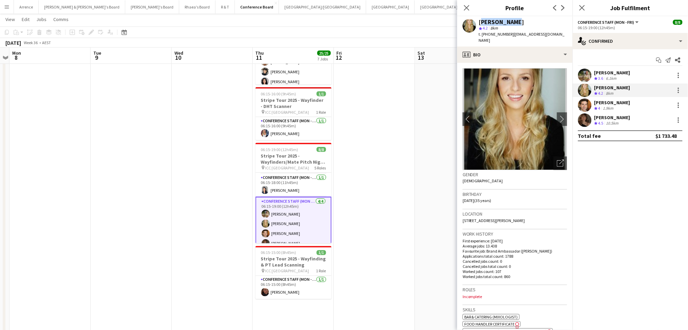
drag, startPoint x: 480, startPoint y: 21, endPoint x: 517, endPoint y: 22, distance: 37.7
click at [512, 21] on div "[PERSON_NAME]" at bounding box center [501, 22] width 45 height 6
drag, startPoint x: 489, startPoint y: 35, endPoint x: 508, endPoint y: 34, distance: 19.4
click at [508, 34] on span "t. +610416827961" at bounding box center [496, 34] width 35 height 5
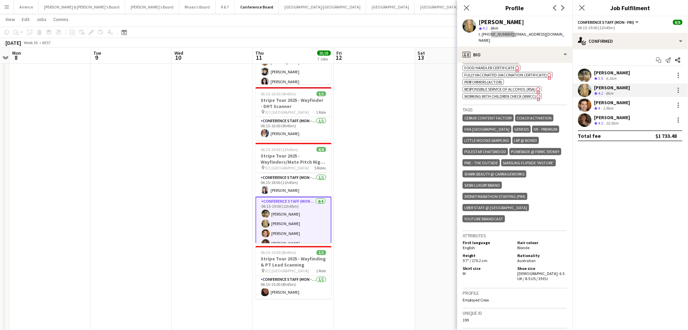
scroll to position [271, 0]
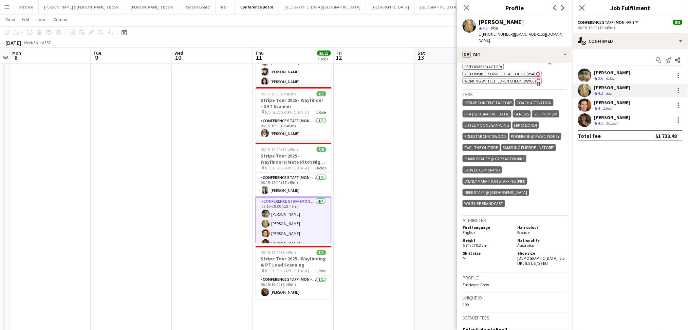
click at [608, 101] on div "[PERSON_NAME]" at bounding box center [612, 102] width 36 height 6
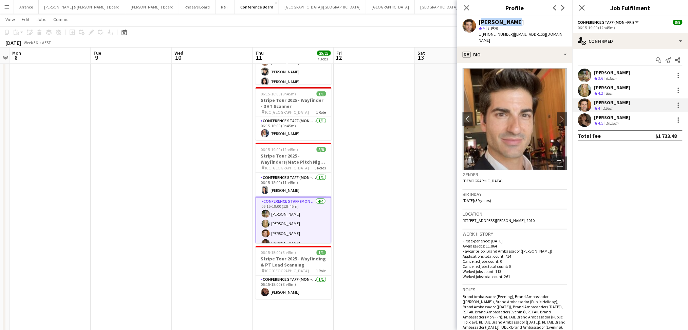
drag, startPoint x: 480, startPoint y: 21, endPoint x: 512, endPoint y: 22, distance: 31.9
click at [512, 22] on div "[PERSON_NAME]" at bounding box center [501, 22] width 45 height 6
drag, startPoint x: 489, startPoint y: 35, endPoint x: 506, endPoint y: 35, distance: 17.3
click at [506, 35] on span "t. +61416938727" at bounding box center [496, 34] width 35 height 5
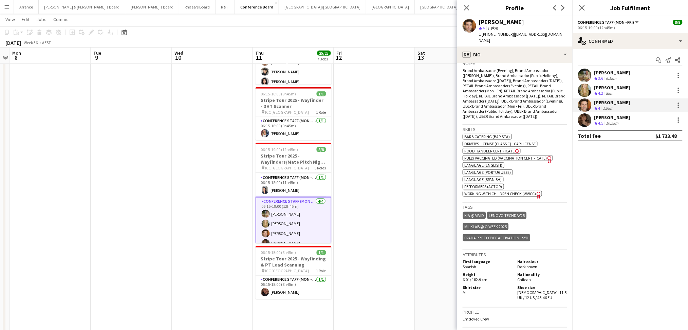
click at [593, 126] on div "Charlotte Edwards Crew rating 4.5 10.5km" at bounding box center [630, 120] width 115 height 14
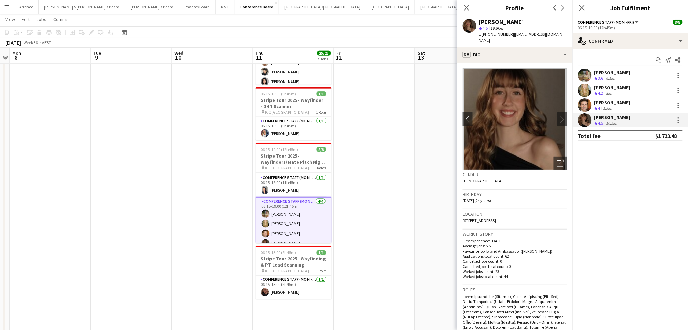
drag, startPoint x: 480, startPoint y: 21, endPoint x: 529, endPoint y: 23, distance: 49.3
click at [524, 23] on div "Charlotte Edwards" at bounding box center [501, 22] width 45 height 6
click at [530, 23] on div "Charlotte Edwards" at bounding box center [523, 22] width 88 height 6
drag, startPoint x: 488, startPoint y: 34, endPoint x: 508, endPoint y: 34, distance: 20.0
click at [508, 34] on span "t. +610455501097" at bounding box center [496, 34] width 35 height 5
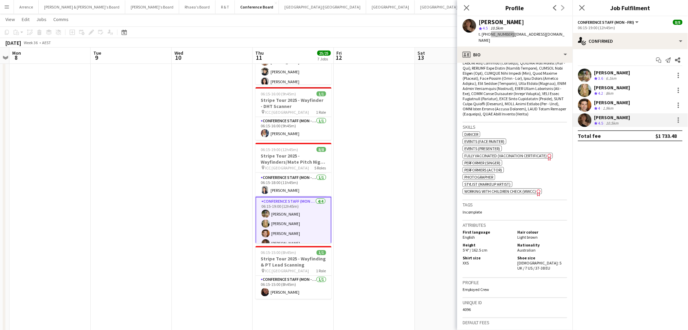
scroll to position [317, 0]
drag, startPoint x: 268, startPoint y: 285, endPoint x: 263, endPoint y: 297, distance: 12.2
click at [267, 288] on app-user-avatar at bounding box center [265, 292] width 8 height 8
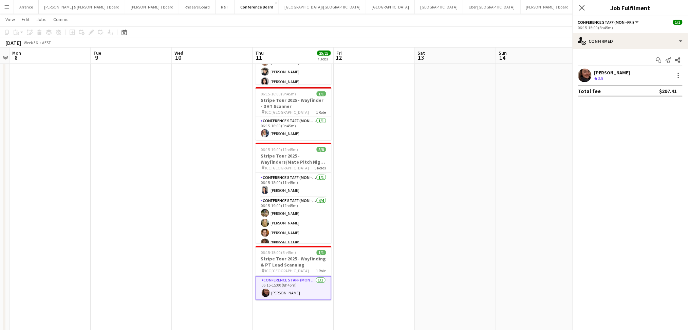
scroll to position [0, 234]
click at [608, 77] on div "25.8km" at bounding box center [612, 79] width 15 height 6
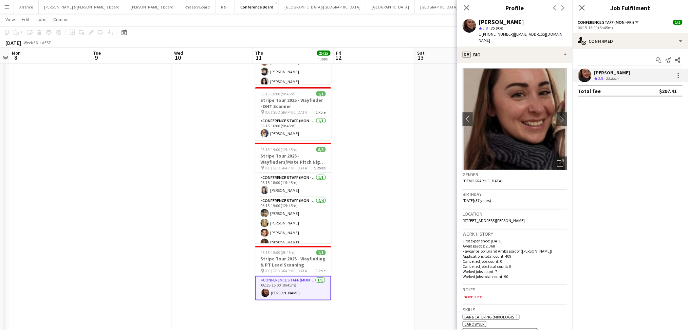
drag, startPoint x: 481, startPoint y: 21, endPoint x: 553, endPoint y: 22, distance: 72.6
click at [548, 21] on div "Natalia Michalishyn" at bounding box center [523, 22] width 88 height 6
drag, startPoint x: 488, startPoint y: 33, endPoint x: 506, endPoint y: 35, distance: 18.5
click at [506, 35] on span "t. +61419970877" at bounding box center [496, 34] width 35 height 5
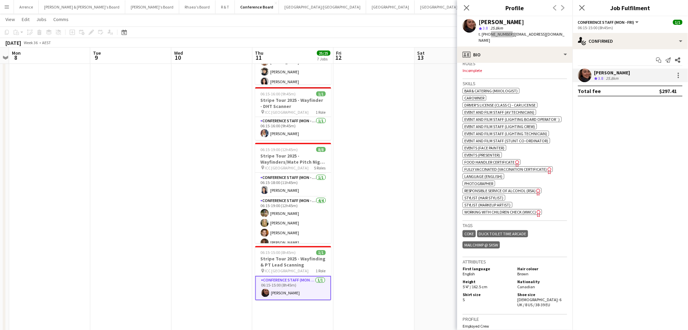
scroll to position [271, 0]
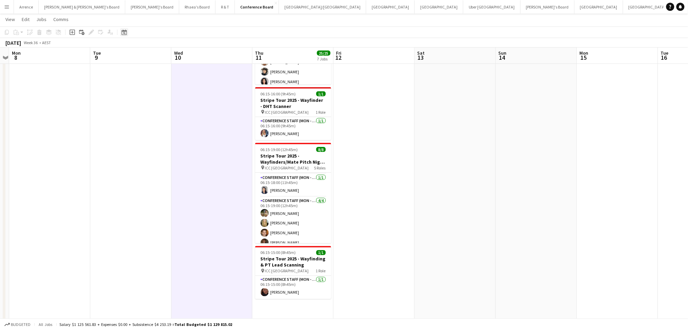
click at [123, 28] on div "Date picker" at bounding box center [124, 32] width 8 height 8
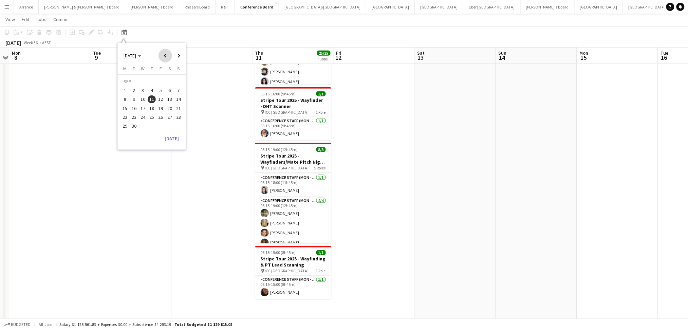
click at [160, 55] on span "Previous month" at bounding box center [165, 56] width 14 height 14
click at [141, 92] on span "6" at bounding box center [143, 92] width 8 height 8
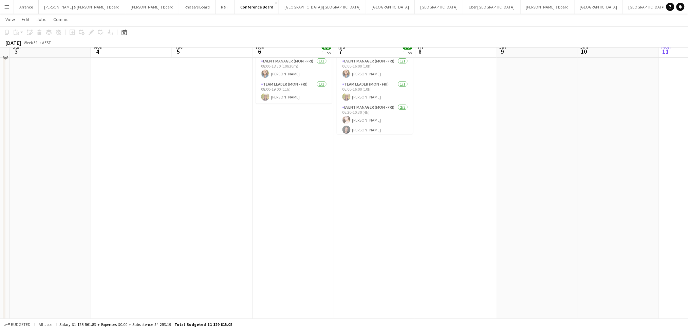
scroll to position [0, 0]
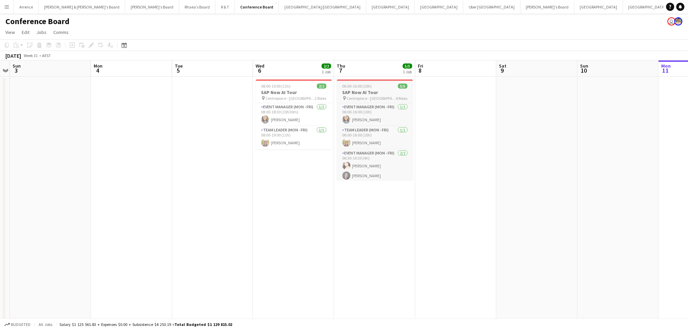
click at [349, 92] on h3 "SAP Now AI Tour" at bounding box center [375, 92] width 76 height 6
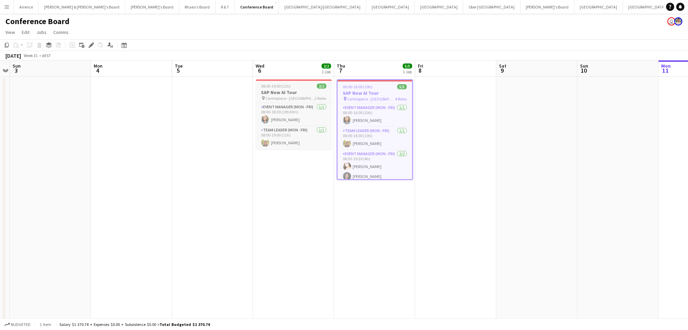
click at [283, 90] on h3 "SAP Now AI Tour" at bounding box center [294, 92] width 76 height 6
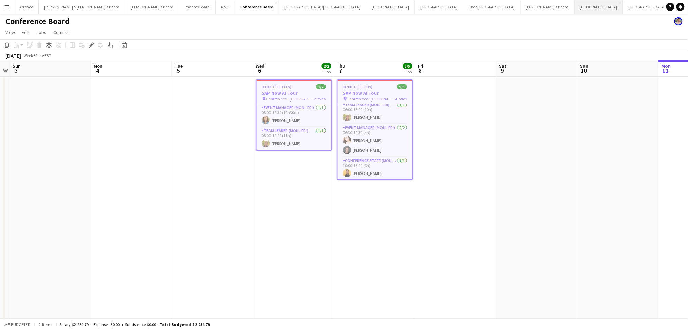
click at [575, 6] on button "Sydney Close" at bounding box center [599, 6] width 49 height 13
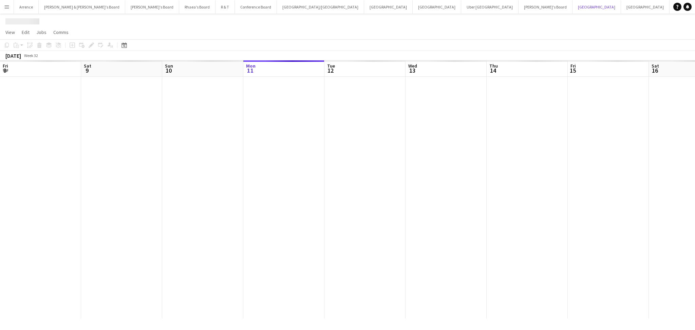
scroll to position [0, 162]
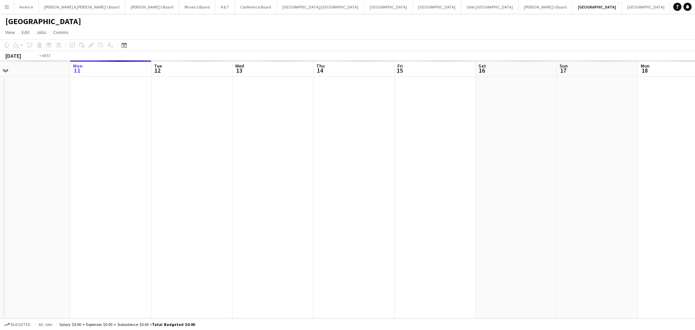
drag, startPoint x: 547, startPoint y: 231, endPoint x: 137, endPoint y: 218, distance: 410.5
click at [130, 219] on app-calendar-viewport "Fri 8 Sat 9 Sun 10 Mon 11 Tue 12 Wed 13 Thu 14 Fri 15 Sat 16 Sun 17 Mon 18 Tue …" at bounding box center [347, 189] width 695 height 258
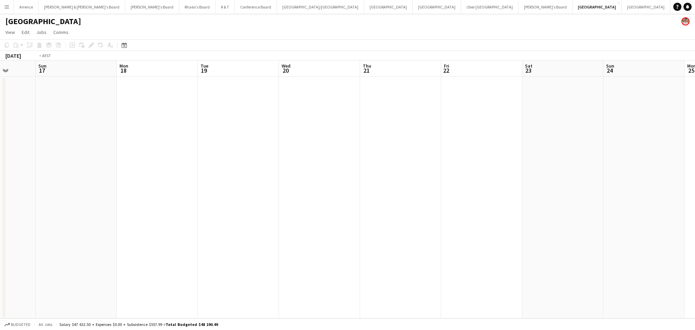
drag, startPoint x: 498, startPoint y: 218, endPoint x: 121, endPoint y: 211, distance: 376.1
click at [121, 211] on app-calendar-viewport "Wed 13 Thu 14 Fri 15 Sat 16 Sun 17 Mon 18 Tue 19 Wed 20 Thu 21 Fri 22 Sat 23 Su…" at bounding box center [347, 189] width 695 height 258
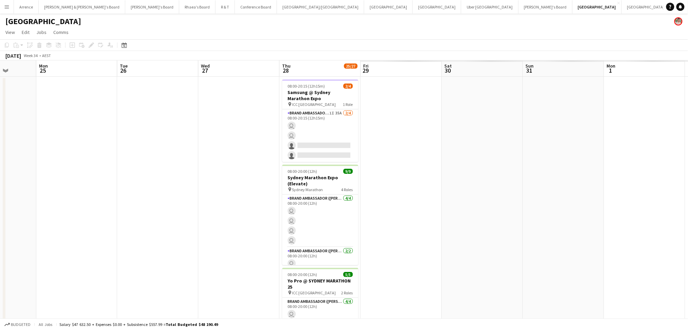
click at [162, 233] on app-calendar-viewport "Wed 20 Thu 21 Fri 22 Sat 23 Sun 24 Mon 25 Tue 26 Wed 27 Thu 28 25/27 4 Jobs Fri…" at bounding box center [344, 272] width 688 height 425
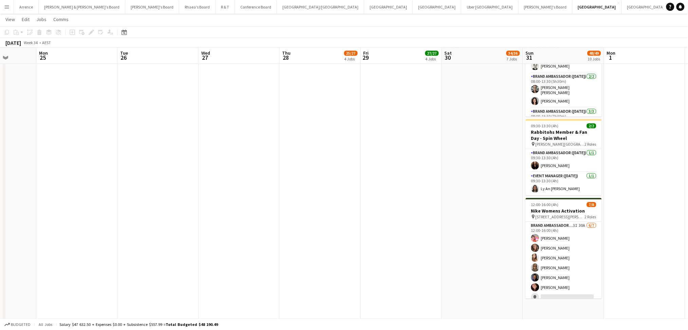
scroll to position [666, 0]
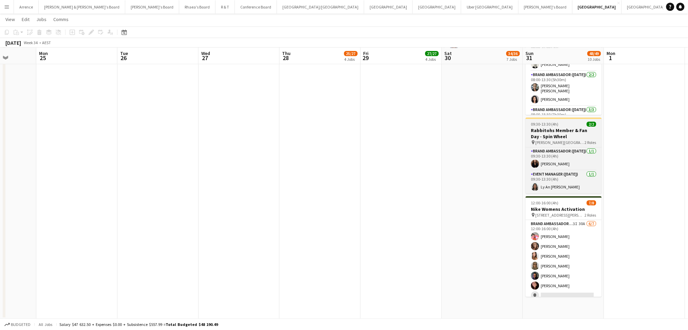
click at [578, 127] on h3 "Rabbitohs Member & Fan Day - Spin Wheel" at bounding box center [564, 133] width 76 height 12
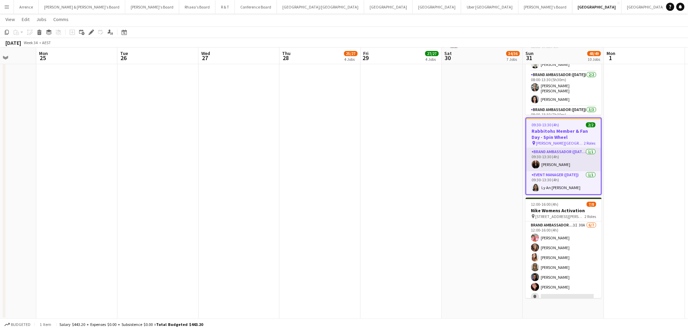
click at [566, 154] on app-card-role "Brand Ambassador (Sunday) 1/1 09:30-13:30 (4h) Kim Clifton" at bounding box center [563, 159] width 75 height 23
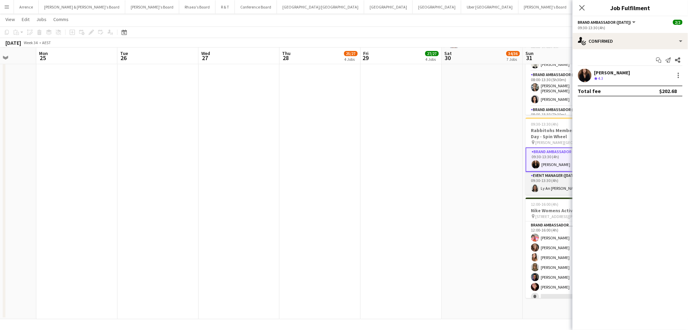
click at [561, 172] on app-card-role "Event Manager (Sunday) 1/1 09:30-13:30 (4h) Ly An Dinh" at bounding box center [564, 183] width 76 height 23
click at [603, 74] on div "Ly An [PERSON_NAME]" at bounding box center [618, 73] width 48 height 6
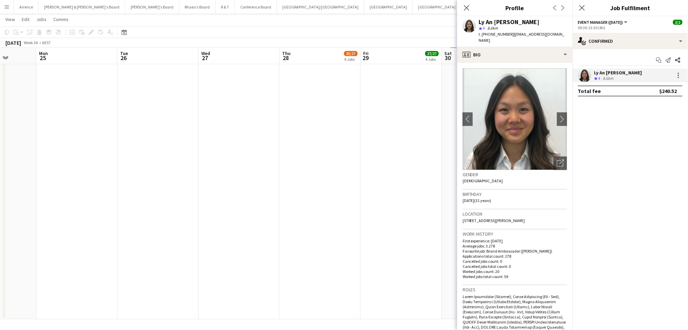
drag, startPoint x: 508, startPoint y: 33, endPoint x: 547, endPoint y: 32, distance: 38.4
click at [547, 32] on span "| lyandinh@live.com.au" at bounding box center [522, 37] width 86 height 11
click at [518, 33] on span "| lyandinh@live.com.au" at bounding box center [522, 37] width 86 height 11
drag, startPoint x: 509, startPoint y: 33, endPoint x: 427, endPoint y: 39, distance: 82.3
click at [552, 34] on app-profile-header "Ly An Dinh star 4 8.6km t. +61466097971 | lyandinh@live.com.au" at bounding box center [514, 31] width 115 height 30
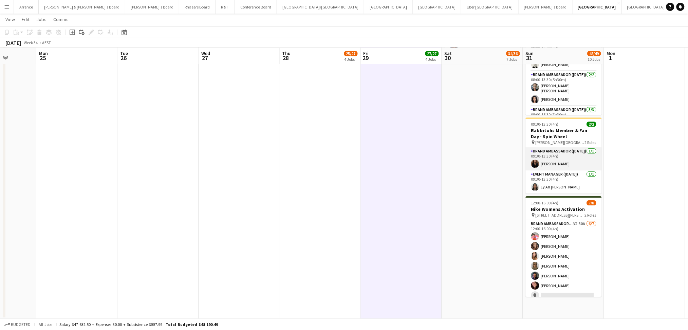
click at [567, 151] on app-card-role "Brand Ambassador (Sunday) 1/1 09:30-13:30 (4h) Kim Clifton" at bounding box center [564, 158] width 76 height 23
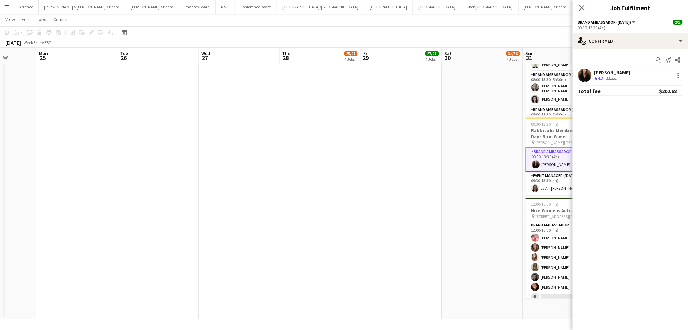
click at [607, 76] on div "11.3km" at bounding box center [612, 79] width 15 height 6
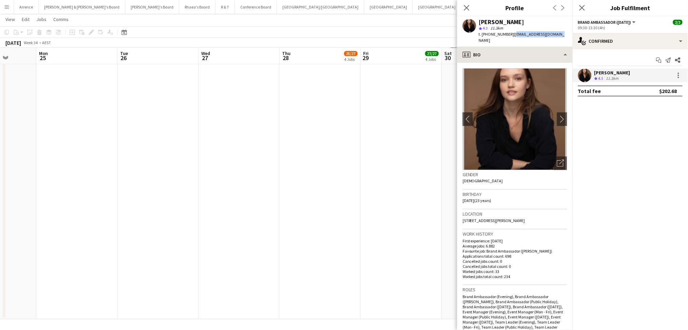
drag, startPoint x: 509, startPoint y: 33, endPoint x: 495, endPoint y: 43, distance: 17.2
click at [561, 33] on app-profile-header "Kim Clifton star 4.3 11.3km t. +61432609985 | kimclifton01@gmail.com" at bounding box center [514, 31] width 115 height 30
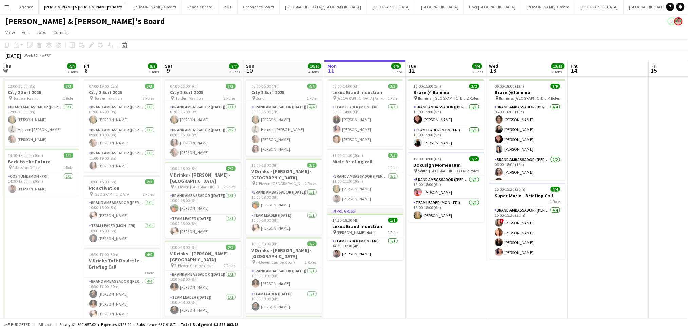
scroll to position [0, 162]
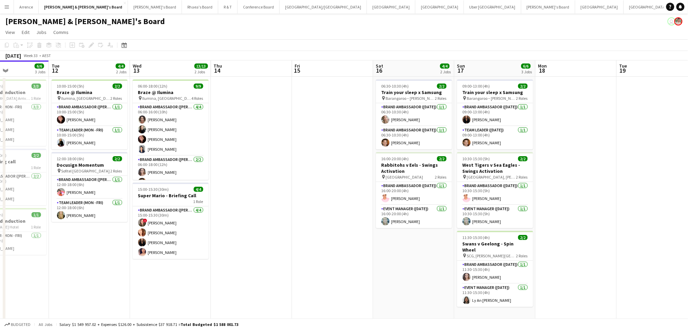
drag, startPoint x: 508, startPoint y: 206, endPoint x: 339, endPoint y: 207, distance: 169.0
click at [339, 207] on app-calendar-viewport "Fri 8 9/9 3 Jobs Sat 9 7/7 3 Jobs Sun 10 10/10 4 Jobs Mon 11 6/6 3 Jobs Tue 12 …" at bounding box center [344, 233] width 688 height 347
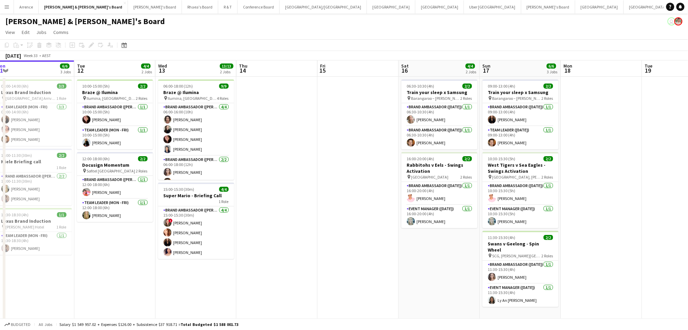
scroll to position [0, 290]
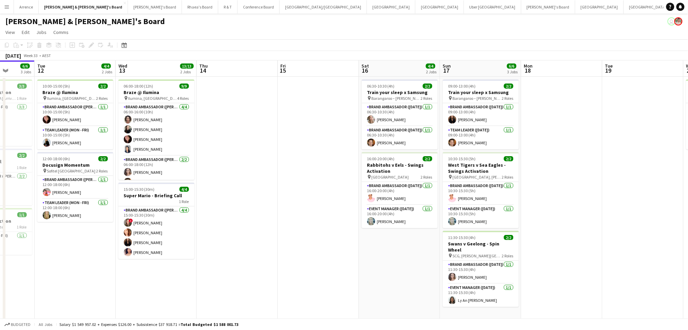
drag, startPoint x: 446, startPoint y: 245, endPoint x: 406, endPoint y: 246, distance: 39.7
click at [406, 246] on app-calendar-viewport "Fri 8 9/9 3 Jobs Sat 9 7/7 3 Jobs Sun 10 10/10 4 Jobs Mon 11 6/6 3 Jobs Tue 12 …" at bounding box center [344, 233] width 688 height 347
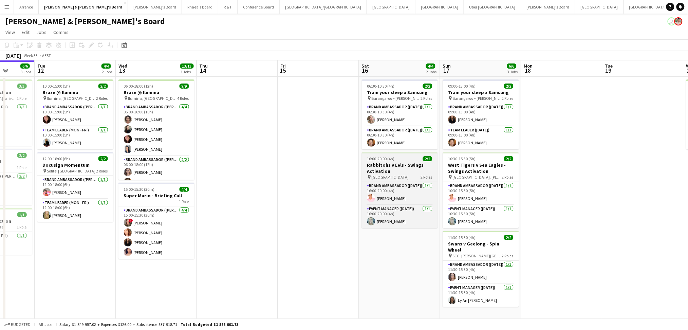
click at [404, 167] on h3 "Rabbitohs v Eels - Swings Activation" at bounding box center [400, 168] width 76 height 12
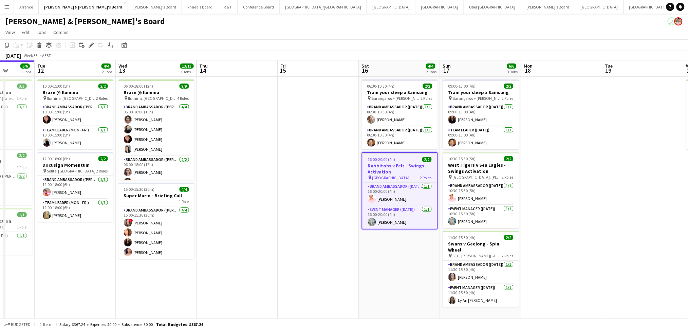
click at [404, 167] on h3 "Rabbitohs v Eels - Swings Activation" at bounding box center [399, 169] width 75 height 12
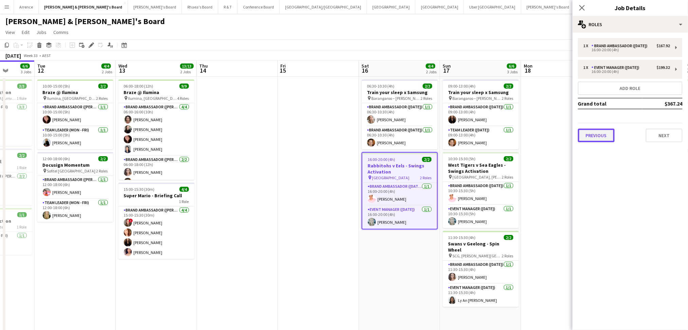
click at [594, 129] on button "Previous" at bounding box center [596, 136] width 37 height 14
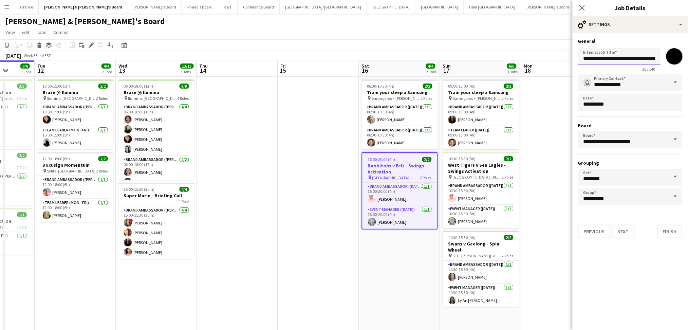
click at [587, 57] on input "**********" at bounding box center [619, 56] width 83 height 17
click at [375, 196] on app-card-role "Brand Ambassador (Saturday) 1/1 16:00-20:00 (4h) Sean Perez" at bounding box center [399, 194] width 75 height 23
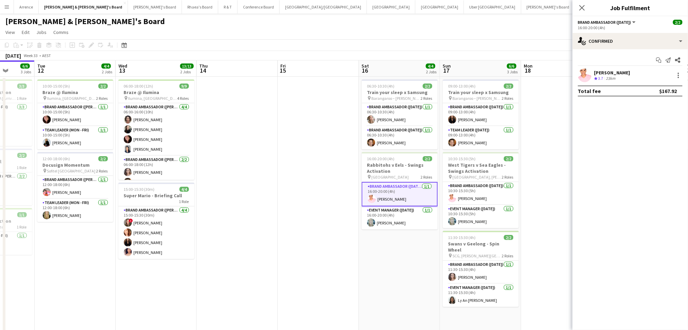
click at [610, 73] on div "[PERSON_NAME]" at bounding box center [612, 73] width 36 height 6
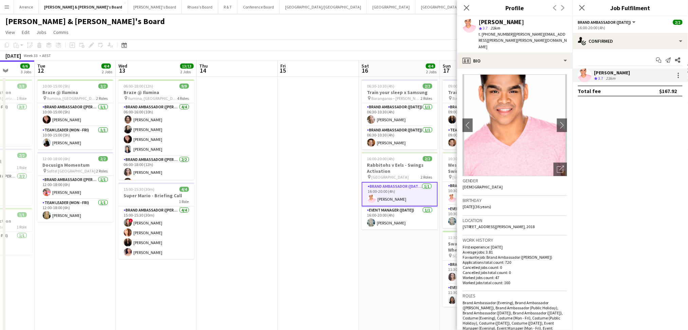
copy div "[PERSON_NAME]"
drag, startPoint x: 480, startPoint y: 18, endPoint x: 525, endPoint y: 18, distance: 44.8
click at [525, 18] on div "Sean Perez star 3.7 23km t. +61433389177 | sean.michael.perez@gmail.com" at bounding box center [514, 34] width 115 height 36
drag, startPoint x: 488, startPoint y: 35, endPoint x: 506, endPoint y: 35, distance: 18.0
click at [506, 35] on span "t. +61433389177" at bounding box center [496, 34] width 35 height 5
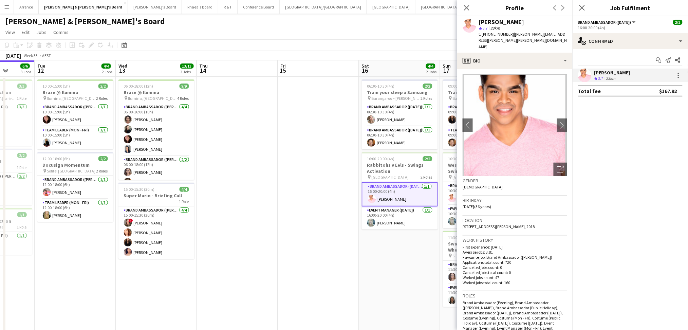
copy span "433389177"
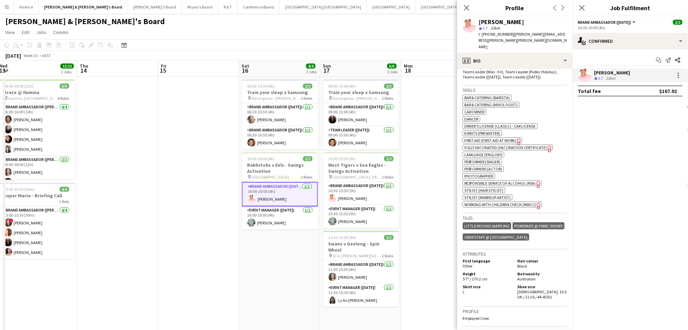
scroll to position [0, 254]
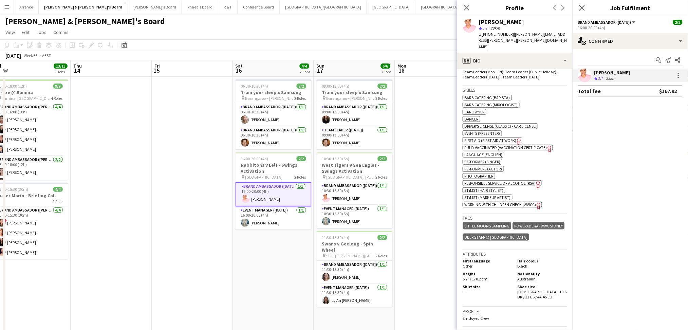
drag, startPoint x: 391, startPoint y: 273, endPoint x: 265, endPoint y: 274, distance: 126.2
click at [265, 274] on app-calendar-viewport "Sun 10 10/10 4 Jobs Mon 11 6/6 3 Jobs Tue 12 4/4 2 Jobs Wed 13 13/13 2 Jobs Thu…" at bounding box center [344, 233] width 688 height 347
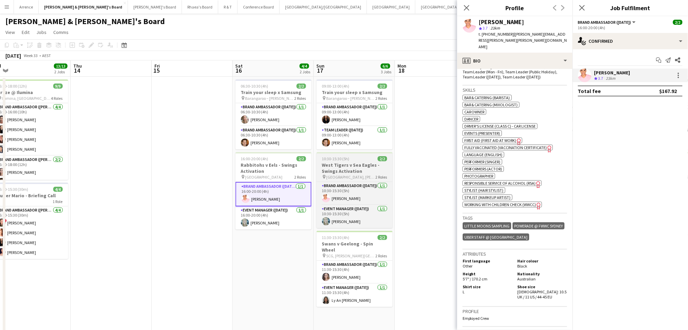
click at [340, 163] on h3 "West Tigers v Sea Eagles - Swings Activation" at bounding box center [355, 168] width 76 height 12
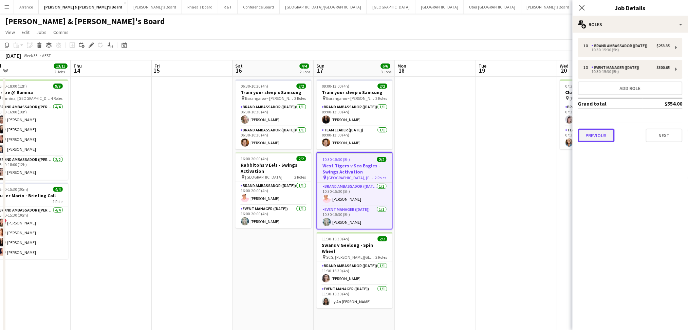
click at [599, 134] on button "Previous" at bounding box center [596, 136] width 37 height 14
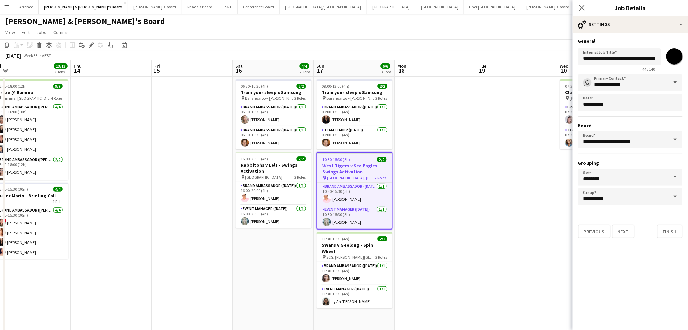
click at [612, 59] on input "**********" at bounding box center [619, 56] width 83 height 17
drag, startPoint x: 612, startPoint y: 229, endPoint x: 620, endPoint y: 226, distance: 8.9
click at [612, 229] on button "Next" at bounding box center [623, 232] width 23 height 14
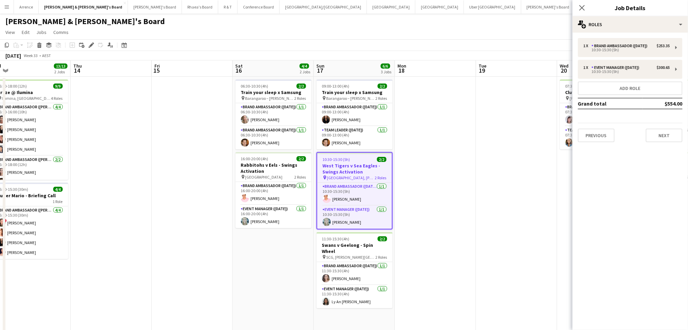
click at [665, 147] on mat-expansion-panel "pencil3 General details 1 x Brand Ambassador (Sunday) $253.35 10:30-15:30 (5h) …" at bounding box center [630, 181] width 115 height 297
drag, startPoint x: 665, startPoint y: 142, endPoint x: 658, endPoint y: 144, distance: 7.0
click at [665, 142] on div "1 x Brand Ambassador (Sunday) $253.35 10:30-15:30 (5h) 1 x Event Manager (Sunda…" at bounding box center [630, 90] width 115 height 115
click at [652, 135] on button "Next" at bounding box center [664, 136] width 37 height 14
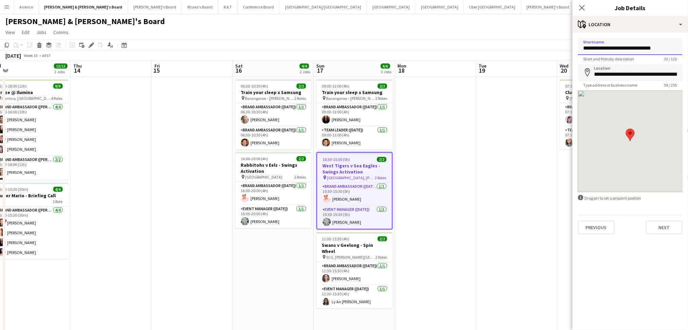
click at [617, 44] on input "**********" at bounding box center [630, 46] width 105 height 17
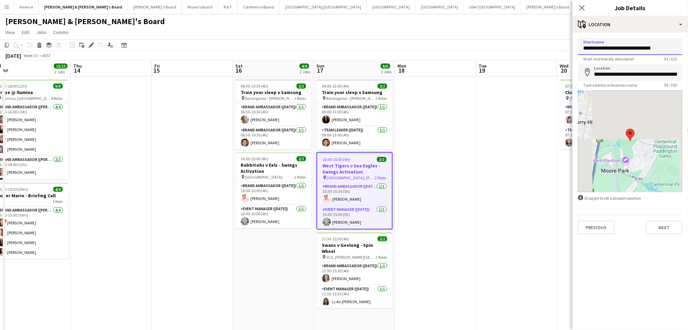
click at [617, 44] on input "**********" at bounding box center [630, 46] width 105 height 17
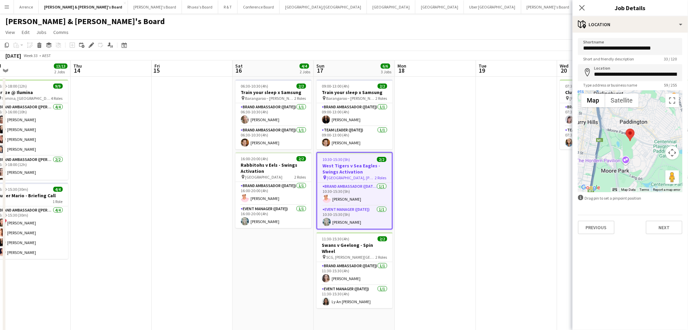
drag, startPoint x: 144, startPoint y: 180, endPoint x: 459, endPoint y: 200, distance: 315.2
click at [468, 197] on app-calendar-viewport "Sun 10 10/10 4 Jobs Mon 11 6/6 3 Jobs Tue 12 4/4 2 Jobs Wed 13 13/13 2 Jobs Thu…" at bounding box center [344, 233] width 688 height 347
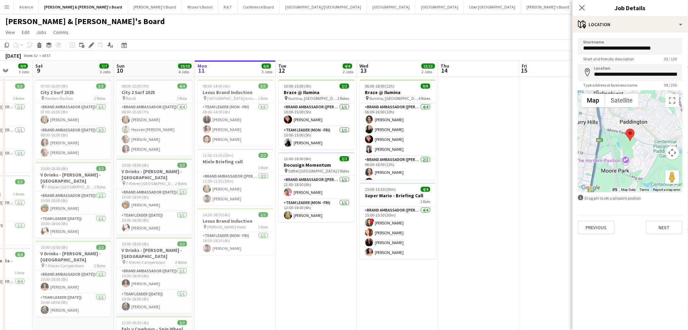
drag, startPoint x: 277, startPoint y: 209, endPoint x: 473, endPoint y: 206, distance: 195.8
click at [473, 206] on app-calendar-viewport "Wed 6 Thu 7 4/4 2 Jobs Fri 8 9/9 3 Jobs Sat 9 7/7 3 Jobs Sun 10 10/10 4 Jobs Mo…" at bounding box center [344, 233] width 688 height 347
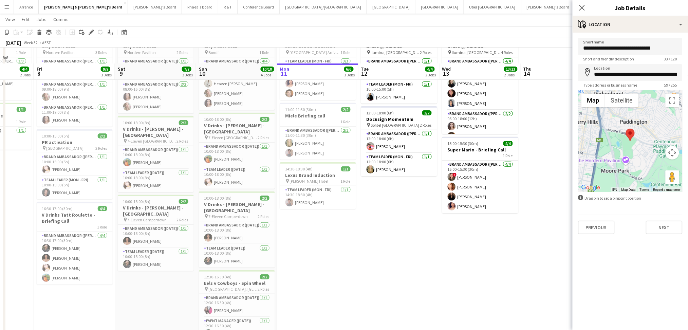
scroll to position [88, 0]
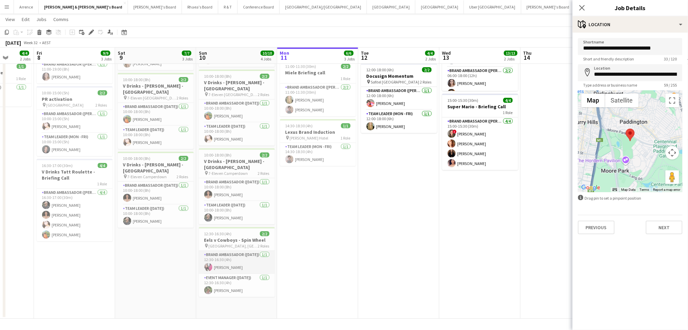
click at [241, 265] on app-card-role "Brand Ambassador (Sunday) 1/1 12:30-16:30 (4h) Daiana Scherer" at bounding box center [237, 262] width 76 height 23
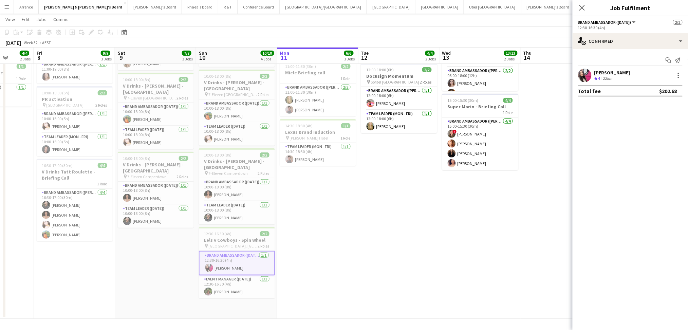
click at [623, 77] on div "Crew rating 4 22km" at bounding box center [612, 79] width 36 height 6
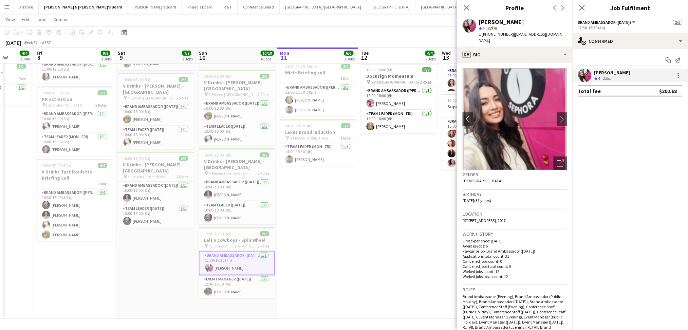
copy div "[PERSON_NAME]"
drag, startPoint x: 480, startPoint y: 21, endPoint x: 548, endPoint y: 29, distance: 68.3
click at [532, 21] on div "[PERSON_NAME]" at bounding box center [523, 22] width 88 height 6
click at [496, 34] on span "t. +610424499995" at bounding box center [496, 34] width 35 height 5
drag, startPoint x: 488, startPoint y: 33, endPoint x: 508, endPoint y: 34, distance: 20.4
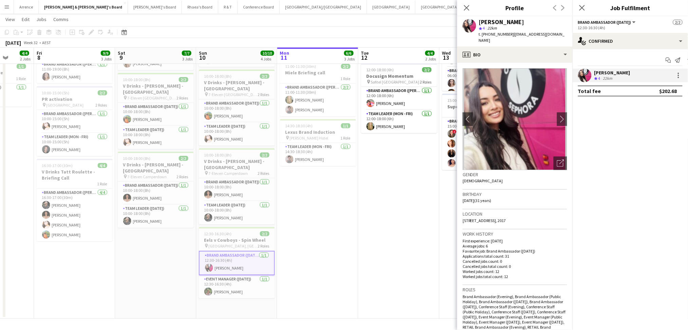
click at [508, 34] on span "t. +610424499995" at bounding box center [496, 34] width 35 height 5
copy span "0424499995"
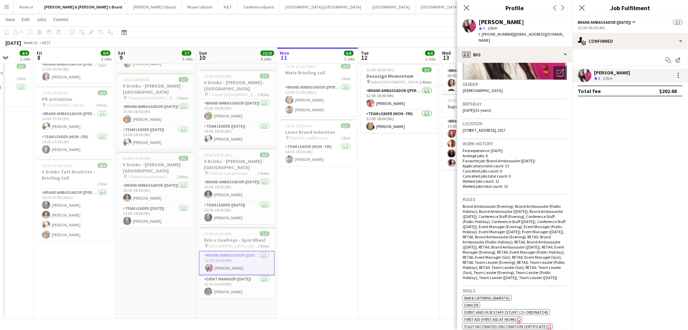
scroll to position [0, 0]
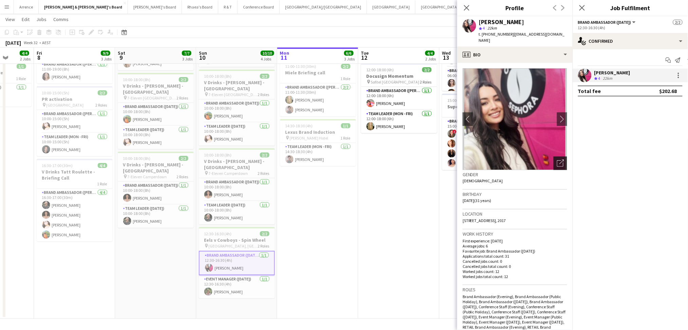
click at [559, 159] on div "Open photos pop-in" at bounding box center [561, 163] width 14 height 14
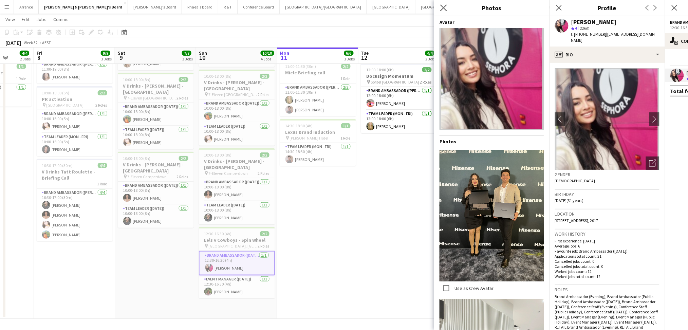
click at [443, 11] on app-icon "Close pop-in" at bounding box center [444, 8] width 10 height 10
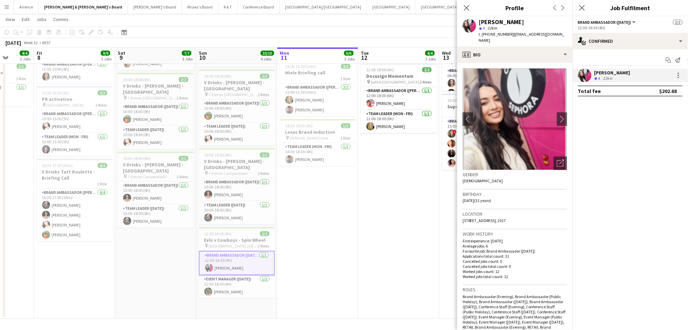
click at [396, 230] on app-date-cell "10:00-15:00 (5h) 2/2 Braze @ Ilumina pin Ilumina, Sydney 2 Roles Brand Ambassad…" at bounding box center [398, 153] width 81 height 331
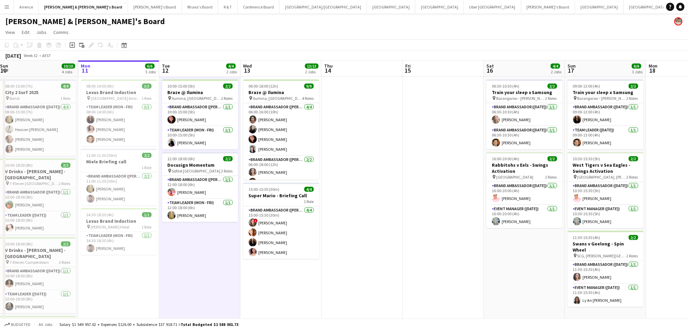
drag, startPoint x: 565, startPoint y: 273, endPoint x: 133, endPoint y: 252, distance: 431.8
click at [133, 252] on app-calendar-viewport "Tue 5 12/12 3 Jobs Wed 6 Thu 7 4/4 2 Jobs Fri 8 9/9 3 Jobs Sat 9 7/7 3 Jobs Sun…" at bounding box center [344, 233] width 688 height 347
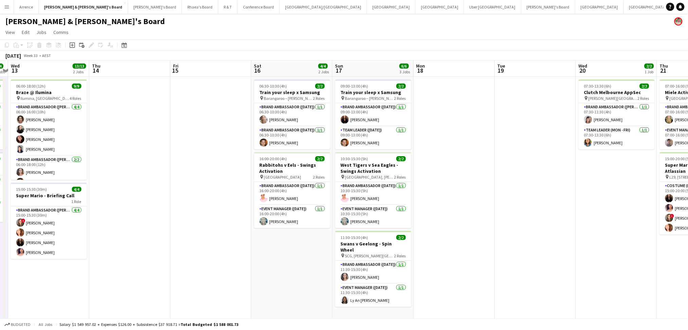
scroll to position [0, 283]
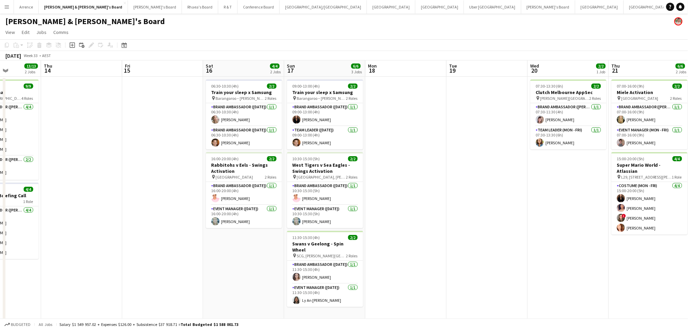
drag, startPoint x: 282, startPoint y: 261, endPoint x: 234, endPoint y: 260, distance: 48.2
click at [234, 260] on app-calendar-viewport "Sun 10 10/10 4 Jobs Mon 11 6/6 3 Jobs Tue 12 4/4 2 Jobs Wed 13 13/13 2 Jobs Thu…" at bounding box center [344, 233] width 688 height 347
click at [318, 291] on app-card-role "Event Manager (Sunday) 1/1 11:30-15:30 (4h) Ly An Dinh" at bounding box center [325, 295] width 76 height 23
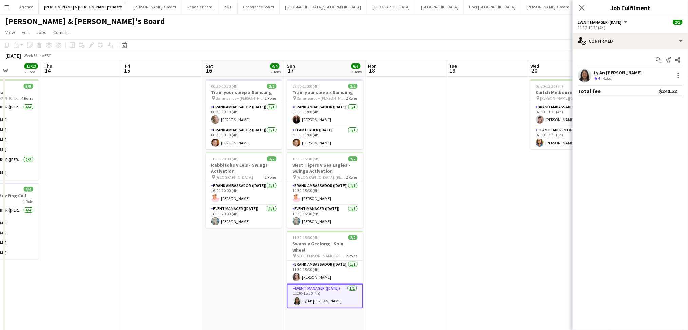
click at [630, 77] on div "Ly An Dinh Crew rating 4 4.2km" at bounding box center [630, 76] width 115 height 14
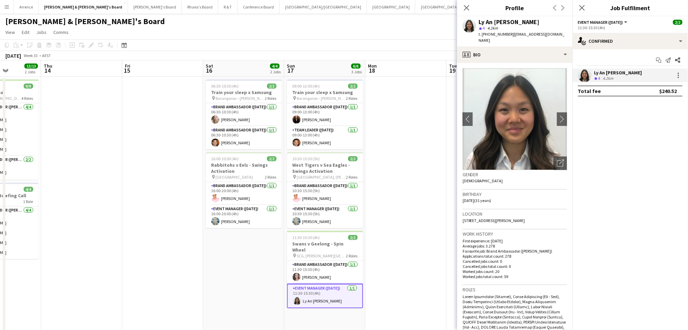
drag, startPoint x: 480, startPoint y: 20, endPoint x: 532, endPoint y: 24, distance: 52.8
click at [526, 22] on div "Ly An [PERSON_NAME]" at bounding box center [523, 22] width 88 height 6
copy div "Ly An [PERSON_NAME]"
click at [317, 261] on app-card-role "Brand Ambassador (Sunday) 1/1 11:30-15:30 (4h) Claire Stephens" at bounding box center [325, 272] width 76 height 23
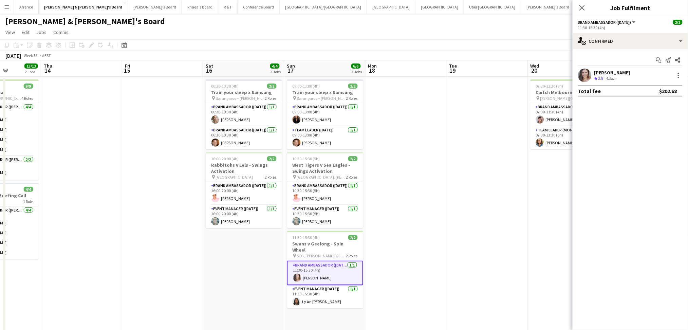
click at [614, 78] on div "4.5km" at bounding box center [611, 79] width 13 height 6
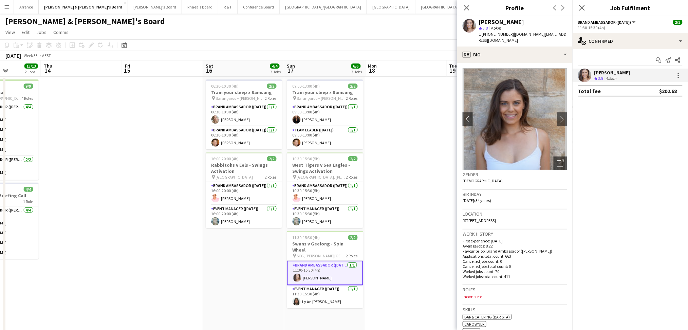
drag, startPoint x: 479, startPoint y: 22, endPoint x: 539, endPoint y: 22, distance: 60.1
click at [533, 21] on div "[PERSON_NAME]" at bounding box center [523, 22] width 88 height 6
copy div "[PERSON_NAME]"
click at [490, 32] on span "t. +610423691767" at bounding box center [496, 34] width 35 height 5
click at [486, 33] on span "t. +610423691767" at bounding box center [496, 34] width 35 height 5
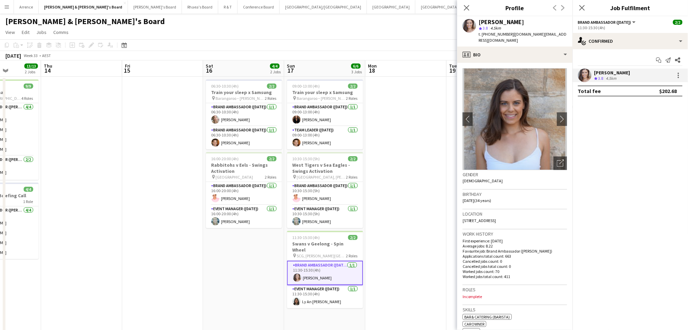
click at [490, 34] on span "t. +610423691767" at bounding box center [496, 34] width 35 height 5
drag, startPoint x: 489, startPoint y: 33, endPoint x: 508, endPoint y: 34, distance: 19.3
click at [508, 34] on span "t. +610423691767" at bounding box center [496, 34] width 35 height 5
copy span "0423691767"
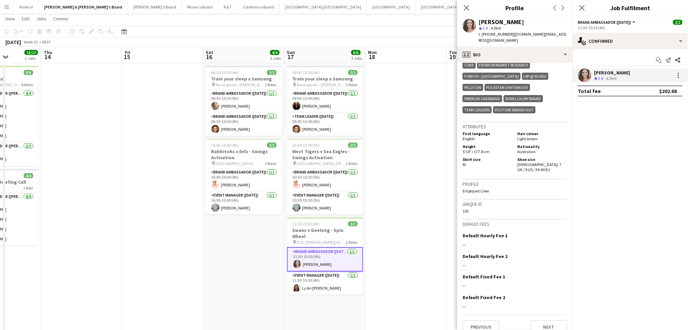
scroll to position [0, 0]
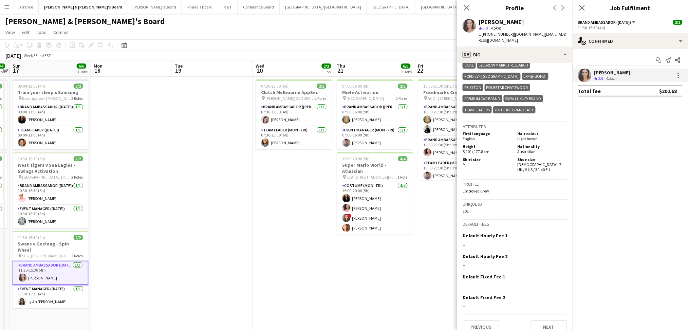
drag, startPoint x: 418, startPoint y: 238, endPoint x: 140, endPoint y: 229, distance: 278.1
click at [140, 229] on app-calendar-viewport "Thu 14 Fri 15 Sat 16 4/4 2 Jobs Sun 17 6/6 3 Jobs Mon 18 Tue 19 Wed 20 2/2 1 Jo…" at bounding box center [344, 233] width 688 height 347
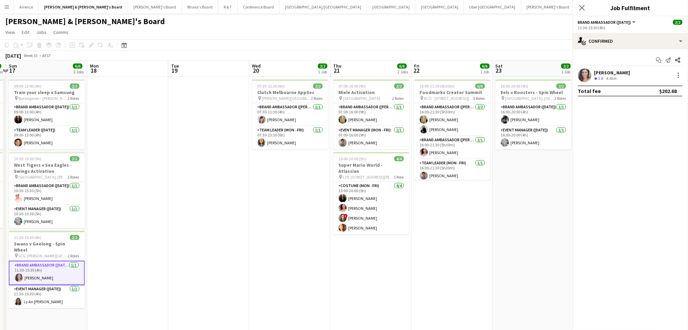
scroll to position [0, 254]
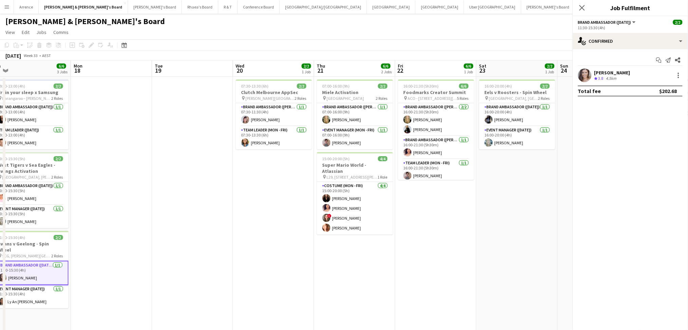
drag, startPoint x: 283, startPoint y: 254, endPoint x: 105, endPoint y: 240, distance: 179.0
click at [105, 240] on app-calendar-viewport "Thu 14 Fri 15 Sat 16 4/4 2 Jobs Sun 17 6/6 3 Jobs Mon 18 Tue 19 Wed 20 2/2 1 Jo…" at bounding box center [344, 233] width 688 height 347
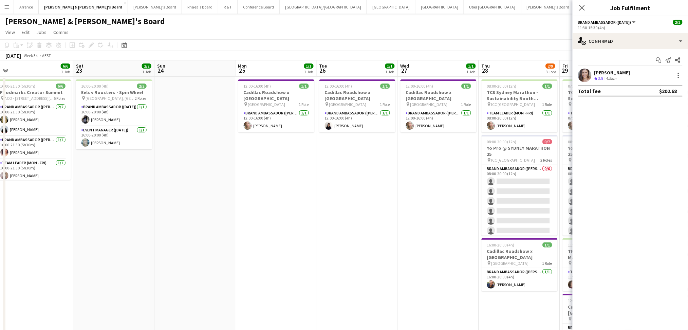
drag, startPoint x: 461, startPoint y: 280, endPoint x: 208, endPoint y: 274, distance: 252.6
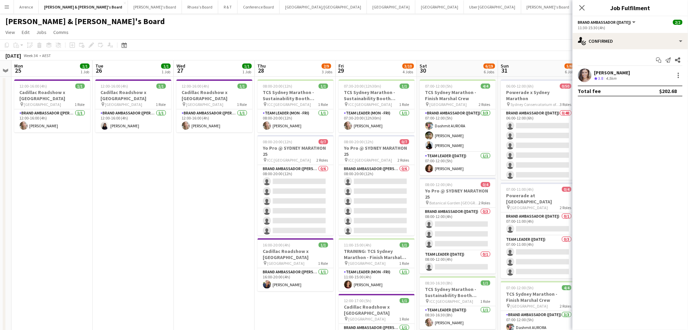
scroll to position [0, 235]
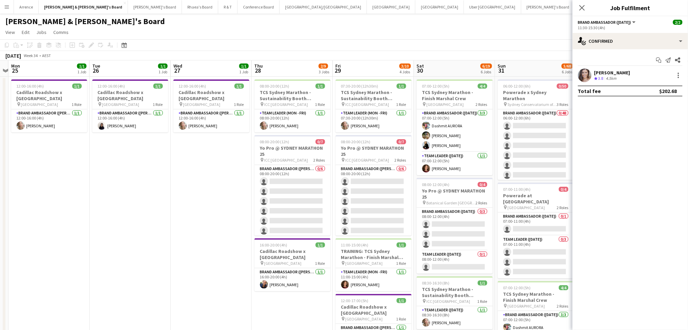
drag, startPoint x: 426, startPoint y: 255, endPoint x: 211, endPoint y: 246, distance: 215.7
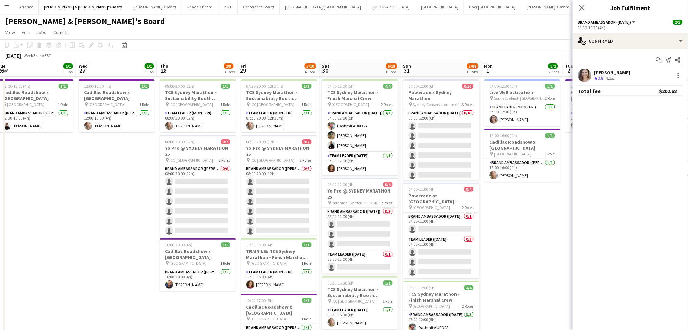
scroll to position [0, 258]
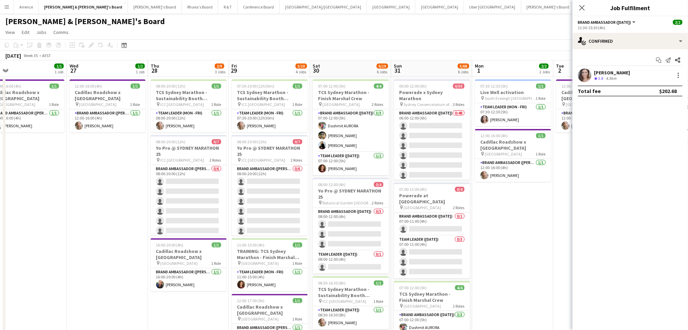
drag, startPoint x: 226, startPoint y: 243, endPoint x: 122, endPoint y: 236, distance: 104.1
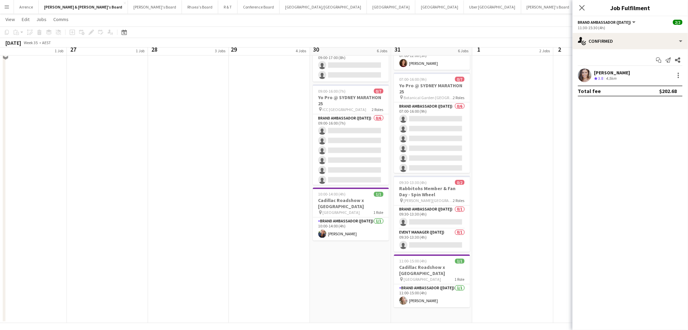
scroll to position [311, 0]
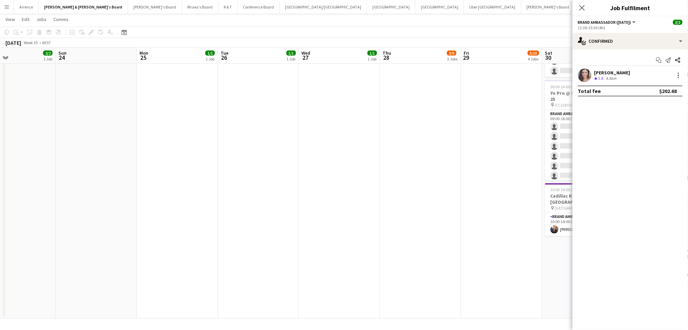
drag, startPoint x: 192, startPoint y: 185, endPoint x: 483, endPoint y: 185, distance: 291.5
click at [483, 185] on app-calendar-viewport "Thu 21 6/6 2 Jobs Fri 22 6/6 1 Job Sat 23 2/2 1 Job Sun 24 Mon 25 1/1 1 Job Tue…" at bounding box center [344, 17] width 688 height 603
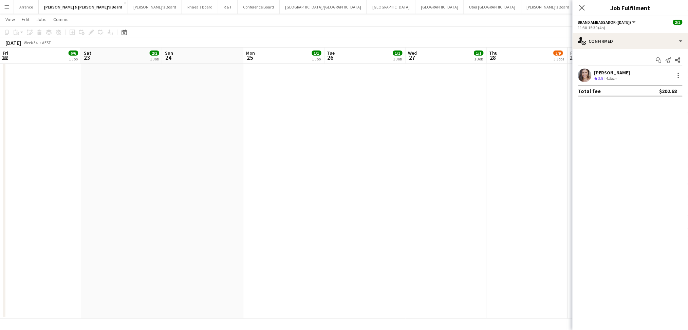
drag, startPoint x: 196, startPoint y: 185, endPoint x: 335, endPoint y: 185, distance: 138.8
click at [330, 185] on app-calendar-viewport "Wed 20 2/2 1 Job Thu 21 6/6 2 Jobs Fri 22 6/6 1 Job Sat 23 2/2 1 Job Sun 24 Mon…" at bounding box center [344, 17] width 688 height 603
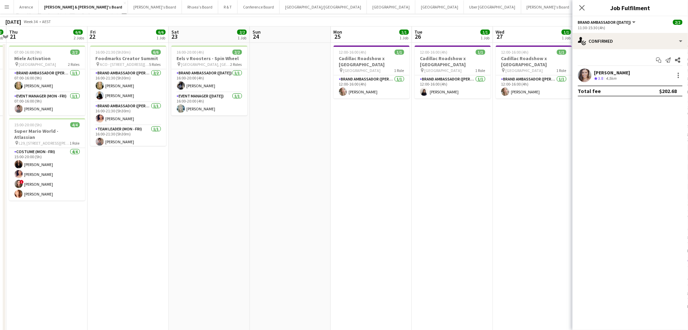
scroll to position [0, 0]
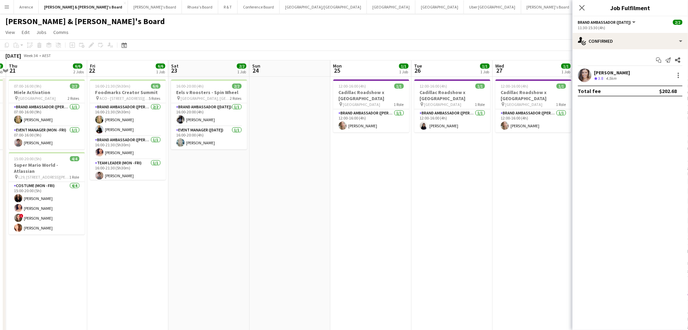
drag, startPoint x: 312, startPoint y: 238, endPoint x: 486, endPoint y: 241, distance: 174.1
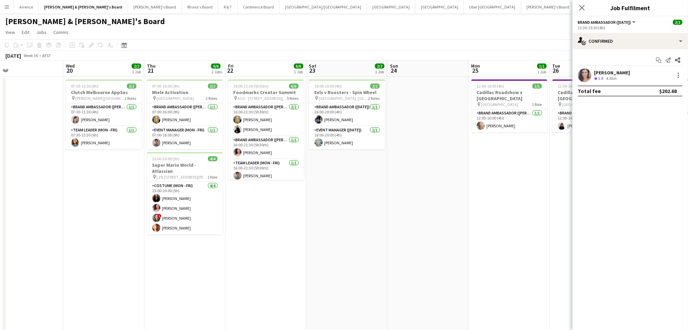
drag, startPoint x: 250, startPoint y: 263, endPoint x: 27, endPoint y: 306, distance: 226.8
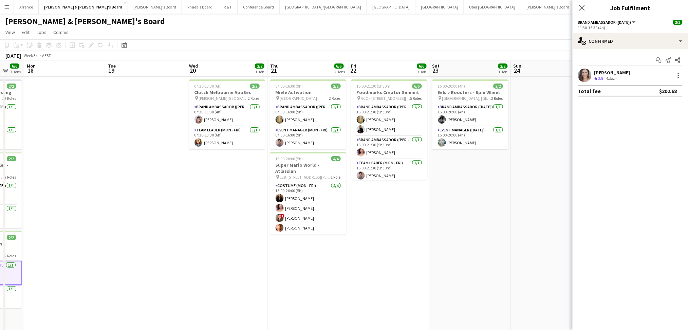
scroll to position [0, 204]
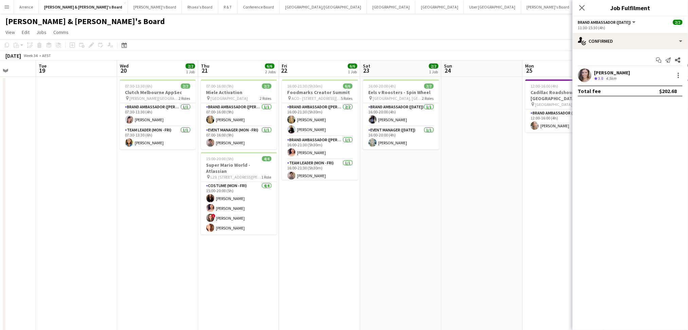
drag, startPoint x: 247, startPoint y: 244, endPoint x: 324, endPoint y: 245, distance: 76.7
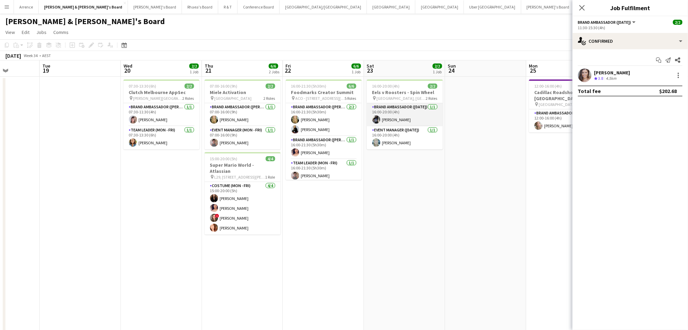
click at [406, 116] on app-card-role "Brand Ambassador (Saturday) 1/1 16:00-20:00 (4h) Lorella Yang" at bounding box center [405, 114] width 76 height 23
click at [603, 71] on div "Lorella Yang" at bounding box center [612, 73] width 36 height 6
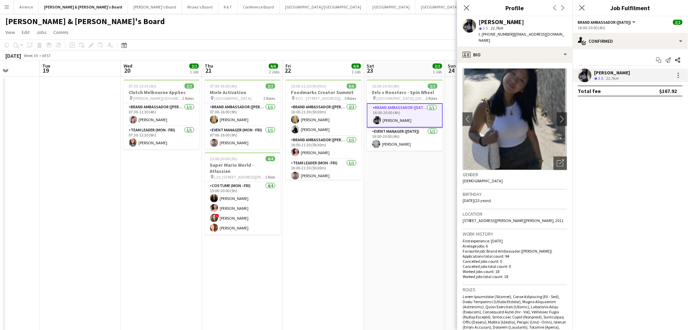
drag, startPoint x: 511, startPoint y: 33, endPoint x: 566, endPoint y: 35, distance: 54.7
click at [562, 34] on app-profile-header "Lorella Yang star 3.5 21.7km t. +610476183694 | lorellayang@gmail.com" at bounding box center [514, 31] width 115 height 30
copy span "lorellayang@gmail.com"
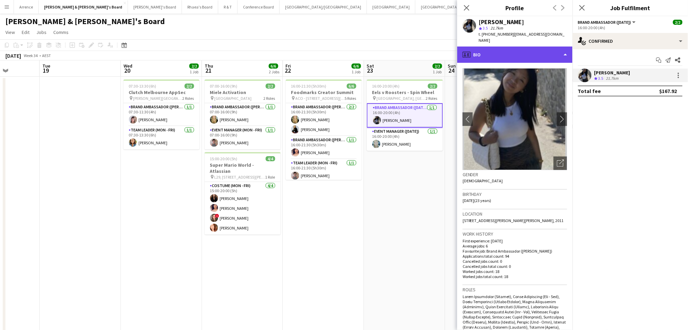
click at [511, 51] on div "profile Bio" at bounding box center [514, 54] width 115 height 16
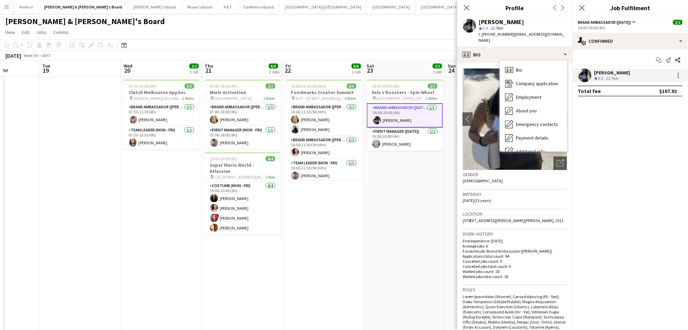
drag, startPoint x: 510, startPoint y: 34, endPoint x: 562, endPoint y: 32, distance: 52.0
click at [562, 32] on app-profile-header "Lorella Yang star 3.5 21.7km t. +610476183694 | lorellayang@gmail.com" at bounding box center [514, 31] width 115 height 30
copy span "lorellayang@gmail.com"
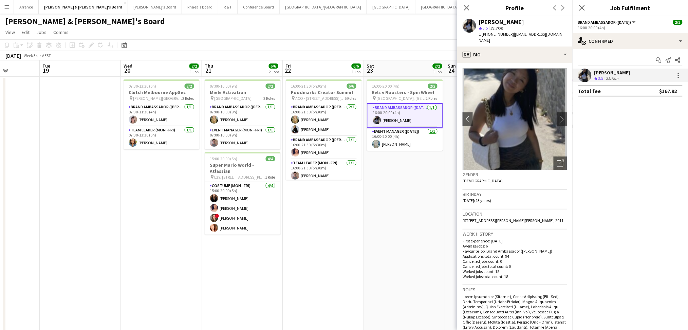
drag, startPoint x: 392, startPoint y: 143, endPoint x: 589, endPoint y: 97, distance: 202.8
click at [392, 143] on app-card-role "Event Manager (Saturday) 1/1 16:00-20:00 (4h) Brittany Smith" at bounding box center [405, 139] width 76 height 23
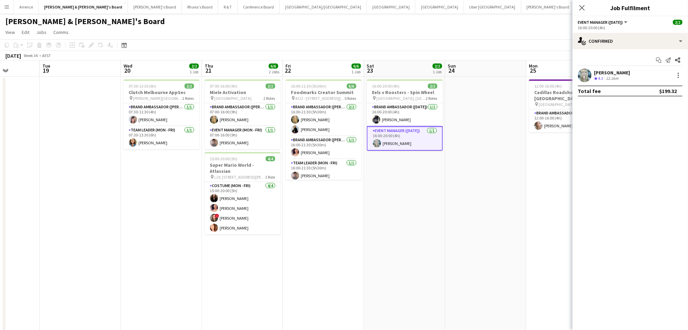
click at [600, 70] on div "[PERSON_NAME]" at bounding box center [612, 73] width 36 height 6
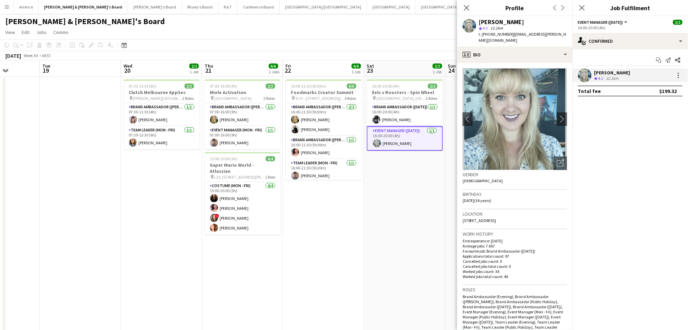
drag, startPoint x: 509, startPoint y: 32, endPoint x: 568, endPoint y: 33, distance: 59.7
click at [568, 33] on app-profile-header "Brittany Smith star 4.3 12.1km t. +61424323351 | brittany.elle.smith@gmail.com" at bounding box center [514, 31] width 115 height 30
copy span "brittany.elle.smith@gmail.com"
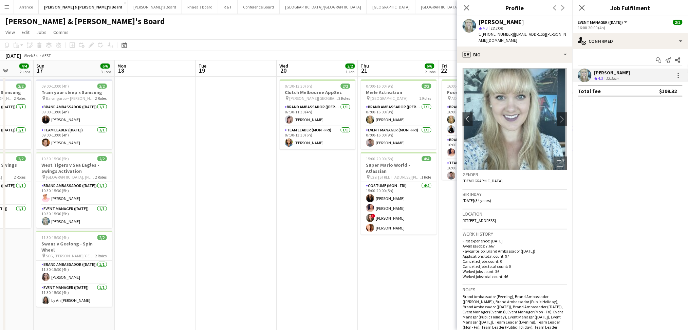
drag, startPoint x: 216, startPoint y: 267, endPoint x: 361, endPoint y: 254, distance: 145.5
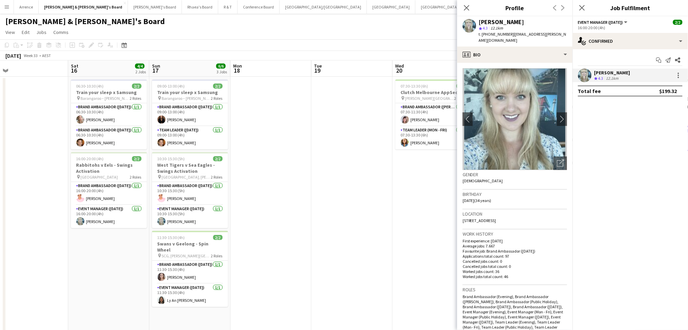
drag, startPoint x: 250, startPoint y: 251, endPoint x: 359, endPoint y: 247, distance: 108.7
click at [189, 274] on app-card-role "Brand Ambassador (Sunday) 1/1 11:30-15:30 (4h) Claire Stephens" at bounding box center [190, 272] width 76 height 23
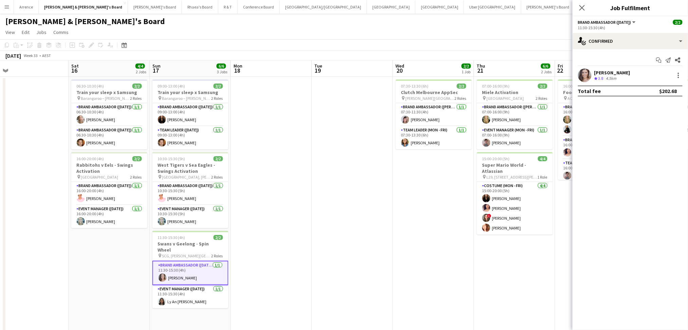
click at [595, 75] on div "[PERSON_NAME]" at bounding box center [612, 73] width 36 height 6
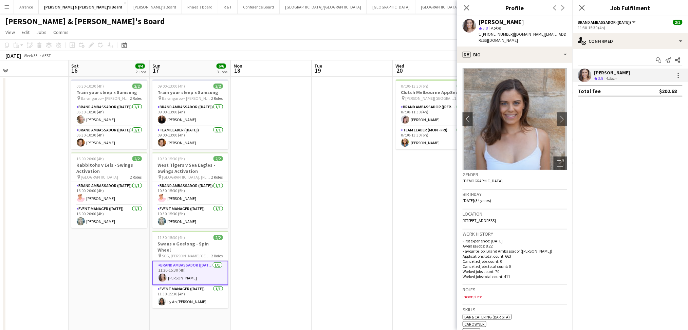
drag, startPoint x: 512, startPoint y: 33, endPoint x: 565, endPoint y: 33, distance: 53.3
click at [565, 33] on div "Claire Stephens star 3.8 4.5km t. +610423691767 | cstephens.promo@gmail.com" at bounding box center [514, 31] width 115 height 30
click at [187, 195] on app-card-role "Brand Ambassador (Sunday) 1/1 10:30-15:30 (5h) Sean Perez" at bounding box center [190, 193] width 76 height 23
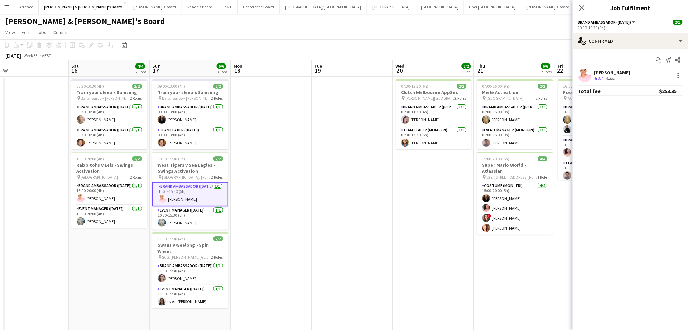
click at [590, 81] on div at bounding box center [585, 76] width 14 height 14
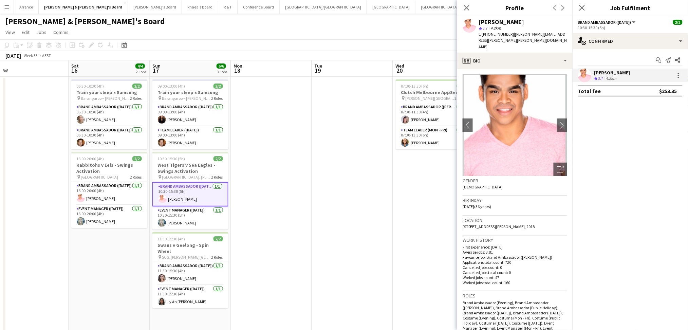
drag, startPoint x: 509, startPoint y: 32, endPoint x: 568, endPoint y: 33, distance: 58.7
click at [568, 33] on div "Sean Perez star 3.7 4.2km t. +61433389177 | sean.michael.perez@gmail.com" at bounding box center [514, 34] width 115 height 36
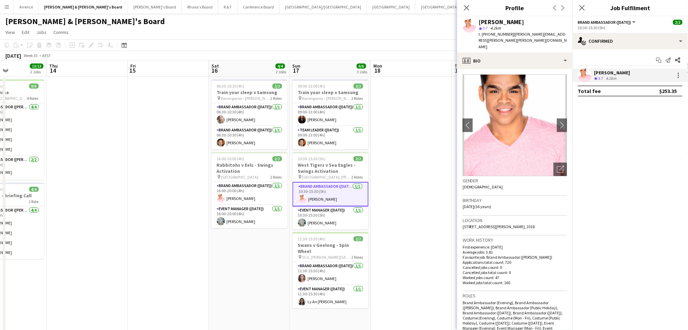
drag, startPoint x: 108, startPoint y: 249, endPoint x: 265, endPoint y: 256, distance: 156.9
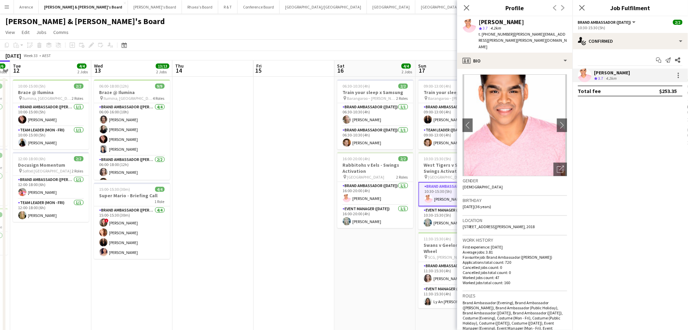
drag, startPoint x: 109, startPoint y: 257, endPoint x: 313, endPoint y: 253, distance: 204.3
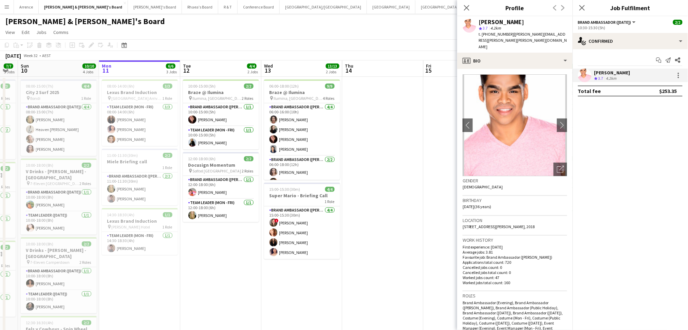
scroll to position [0, 140]
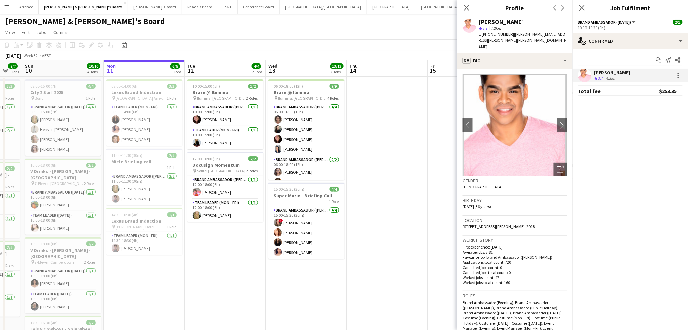
drag, startPoint x: 179, startPoint y: 277, endPoint x: 265, endPoint y: 276, distance: 85.5
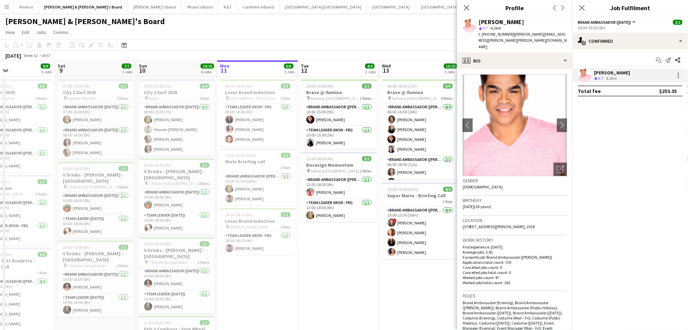
scroll to position [0, 175]
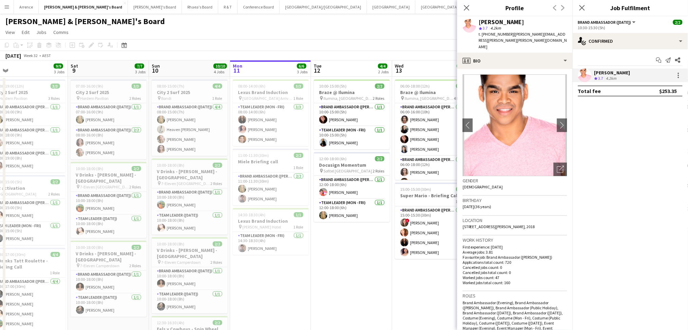
drag, startPoint x: 163, startPoint y: 276, endPoint x: 290, endPoint y: 272, distance: 126.6
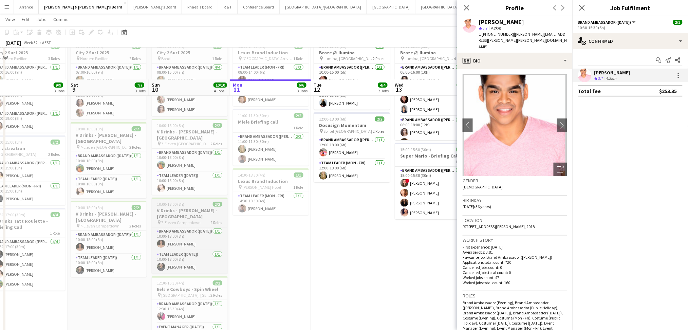
scroll to position [90, 0]
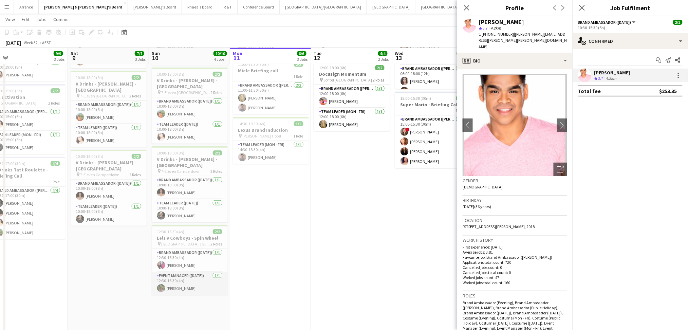
click at [192, 285] on app-card-role "Event Manager (Sunday) 1/1 12:30-16:30 (4h) Laura Sanchidrian-Martinez" at bounding box center [190, 283] width 76 height 23
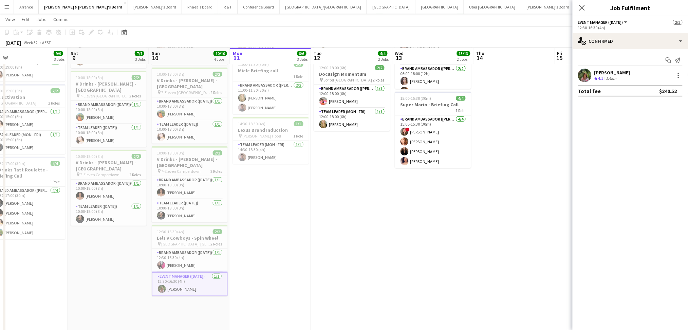
click at [627, 76] on div "Crew rating 4.1 1.4km" at bounding box center [612, 79] width 36 height 6
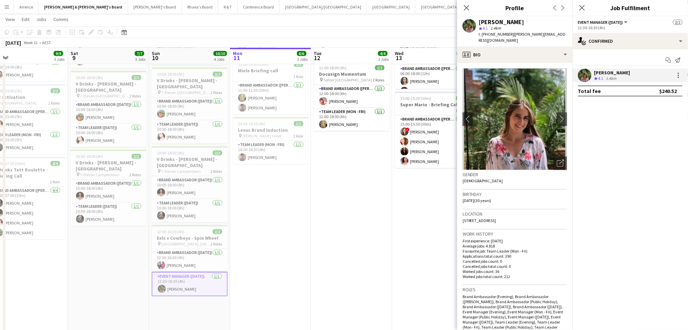
click at [367, 262] on app-date-cell "10:00-15:00 (5h) 2/2 Braze @ Ilumina pin Ilumina, Sydney 2 Roles Brand Ambassad…" at bounding box center [351, 262] width 81 height 553
